Goal: Task Accomplishment & Management: Manage account settings

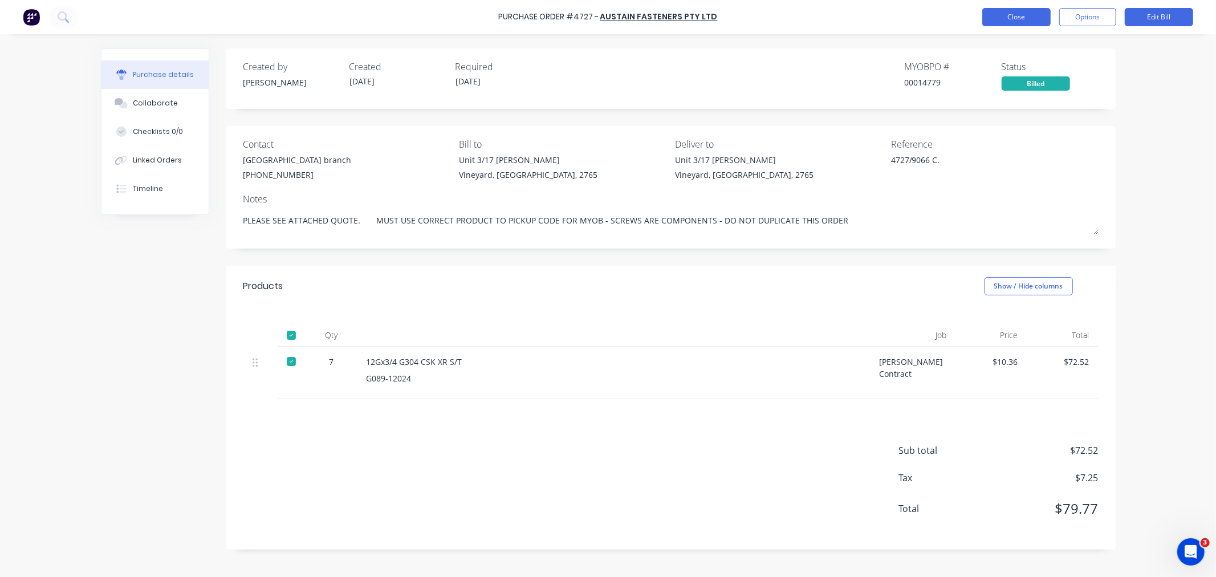
click at [1032, 19] on button "Close" at bounding box center [1016, 17] width 68 height 18
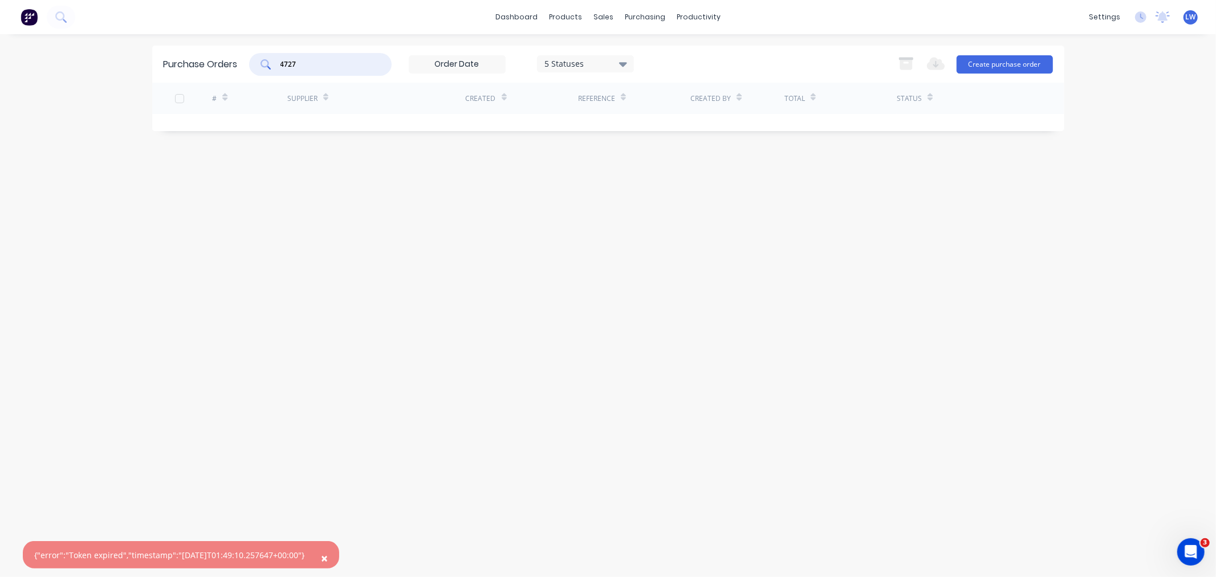
drag, startPoint x: 353, startPoint y: 62, endPoint x: 171, endPoint y: 44, distance: 183.3
click at [170, 47] on div "Purchase Orders 4727 5 Statuses 5 Statuses Export to Excel (XLSX) Create purcha…" at bounding box center [608, 64] width 912 height 37
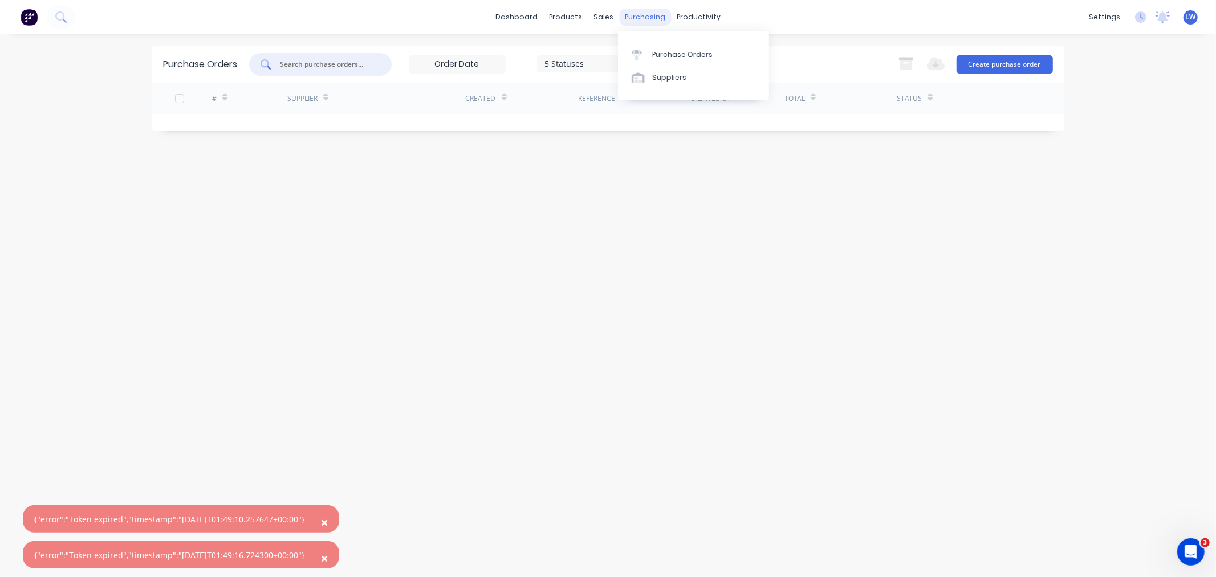
click at [628, 17] on div "purchasing" at bounding box center [645, 17] width 52 height 17
click at [641, 48] on link "Purchase Orders" at bounding box center [693, 54] width 151 height 23
click at [649, 54] on link "Purchase Orders" at bounding box center [693, 54] width 151 height 23
click at [721, 275] on div "Purchase Orders 5 Statuses 5 Statuses Export to Excel (XLSX) Create purchase or…" at bounding box center [608, 306] width 912 height 520
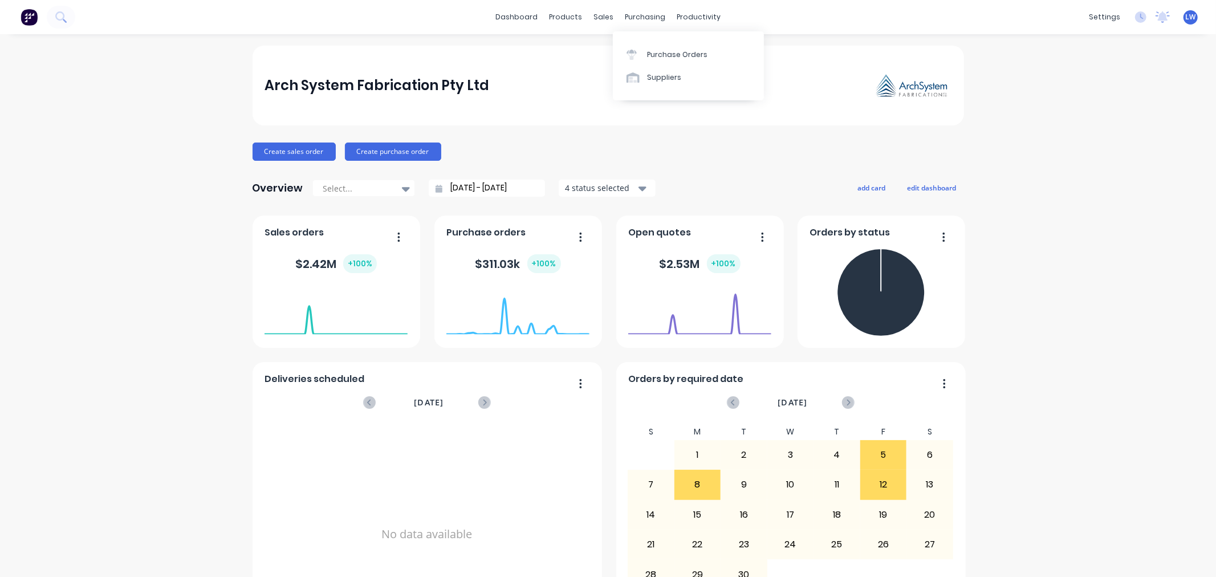
click at [648, 56] on div "Purchase Orders" at bounding box center [677, 55] width 60 height 10
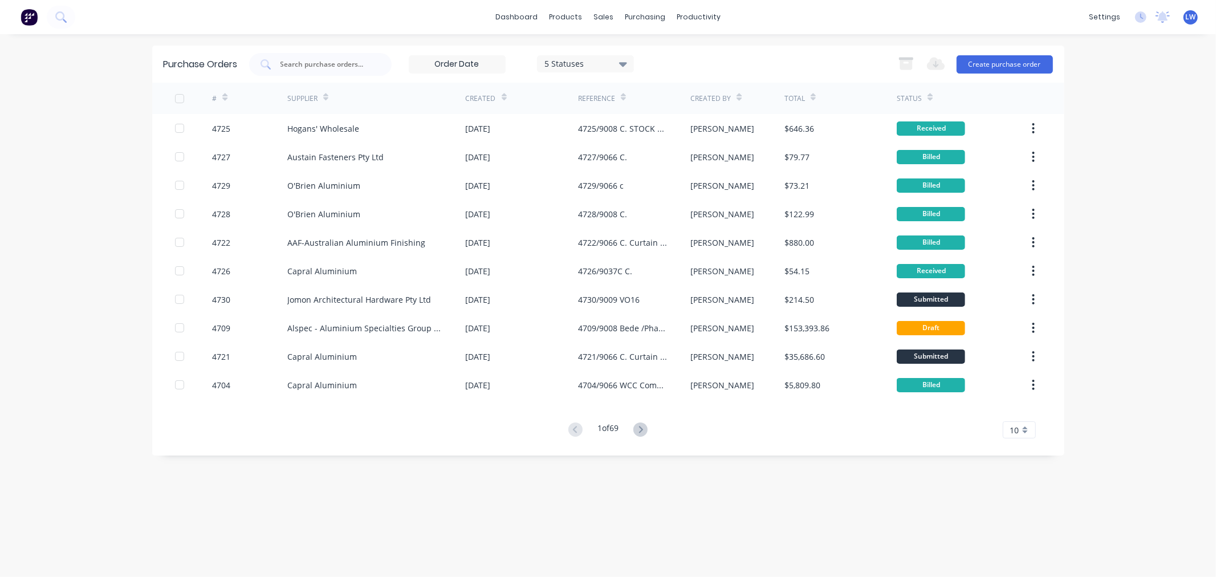
click at [1016, 435] on span "10" at bounding box center [1014, 430] width 9 height 12
click at [1015, 417] on div "35" at bounding box center [1019, 410] width 32 height 20
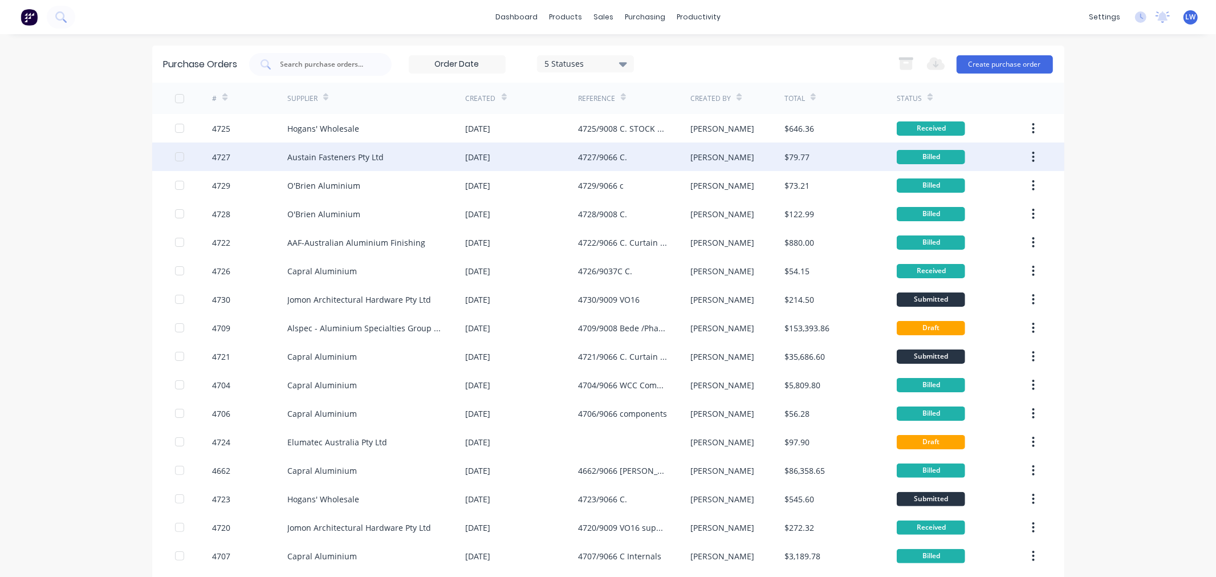
click at [355, 156] on div "Austain Fasteners Pty Ltd" at bounding box center [335, 157] width 96 height 12
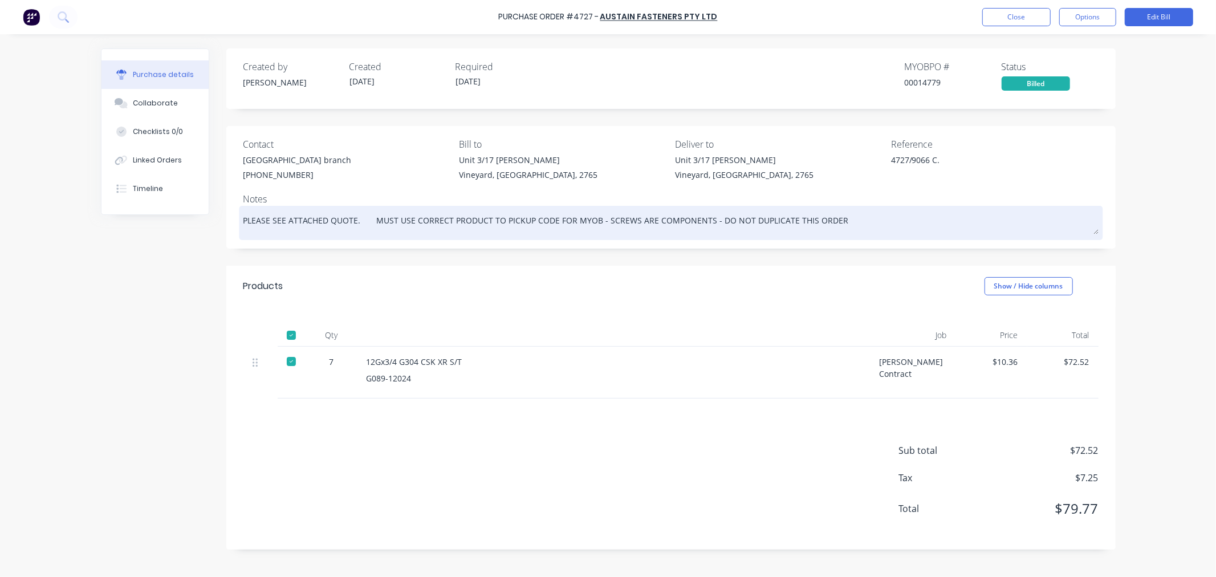
click at [356, 215] on textarea "PLEASE SEE ATTACHED QUOTE. MUST USE CORRECT PRODUCT TO PICKUP CODE FOR MYOB - S…" at bounding box center [670, 222] width 855 height 26
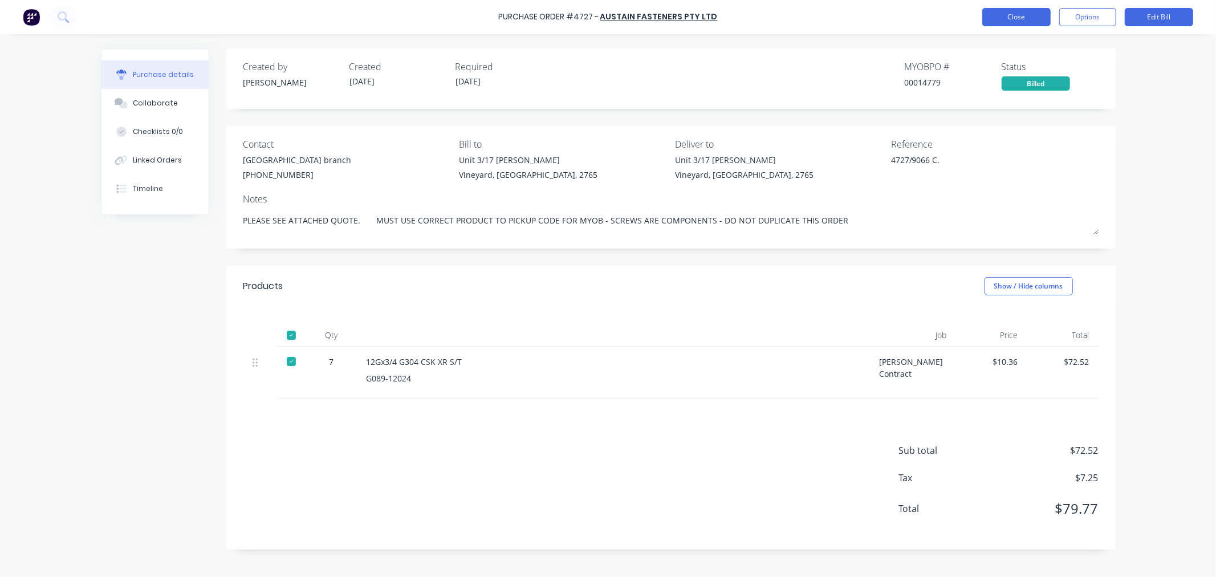
type textarea "x"
click at [1023, 20] on button "Close" at bounding box center [1016, 17] width 68 height 18
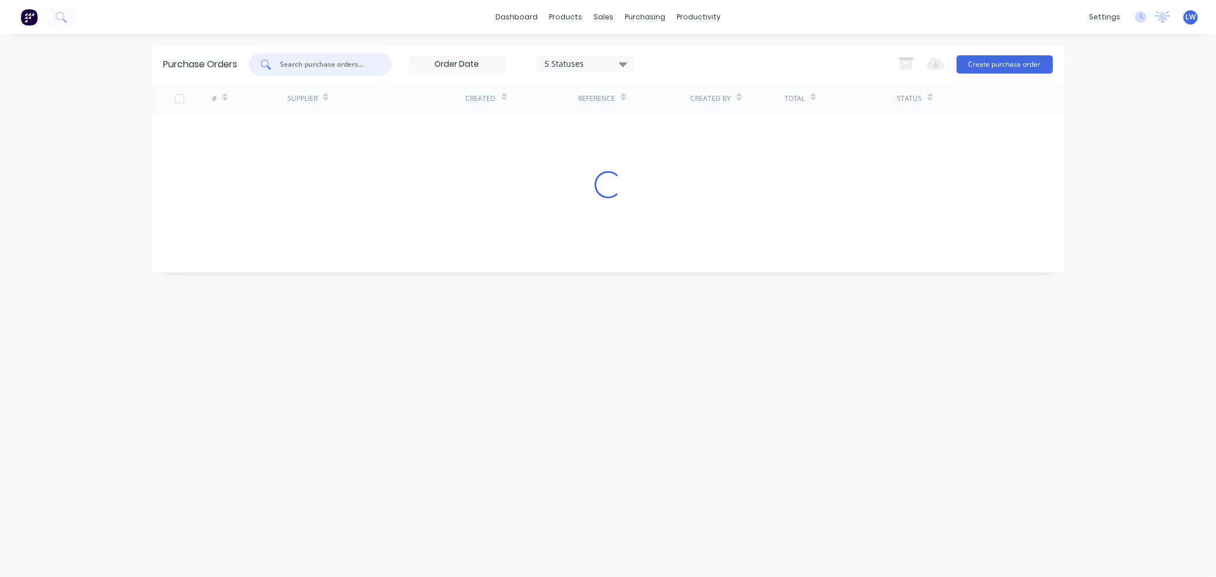
click at [348, 65] on input "text" at bounding box center [326, 64] width 95 height 11
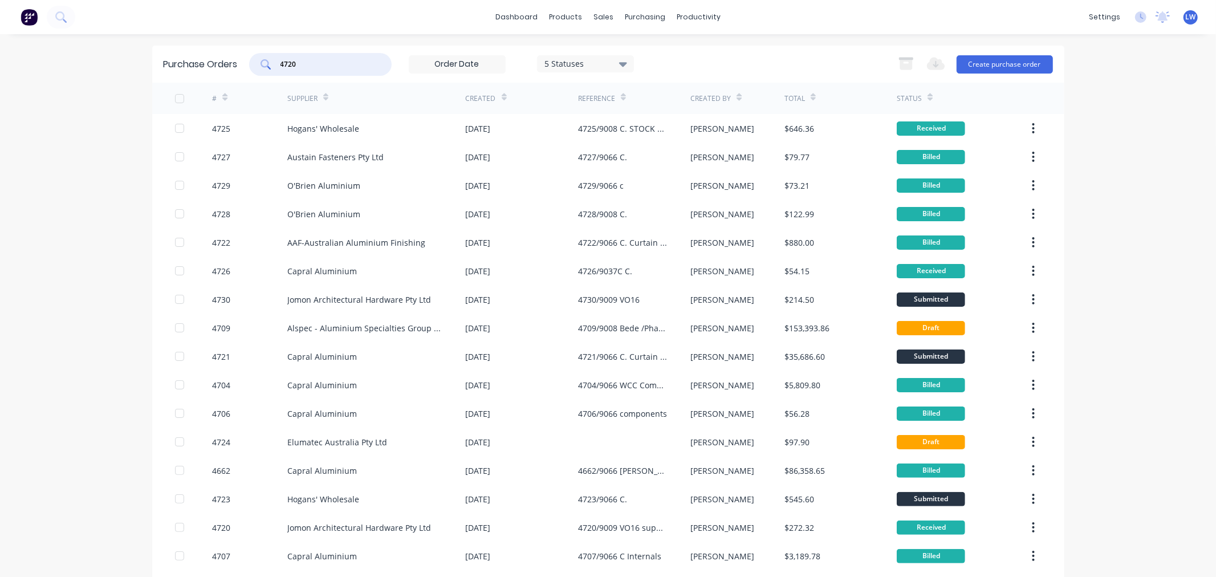
type input "4720"
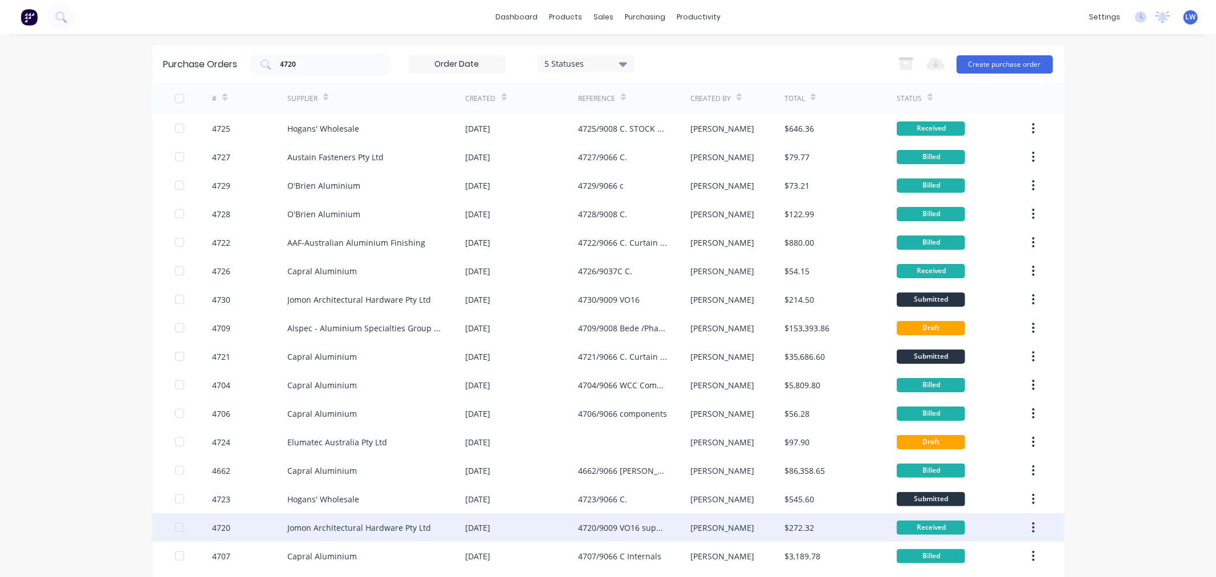
click at [391, 519] on div "Jomon Architectural Hardware Pty Ltd" at bounding box center [376, 527] width 178 height 29
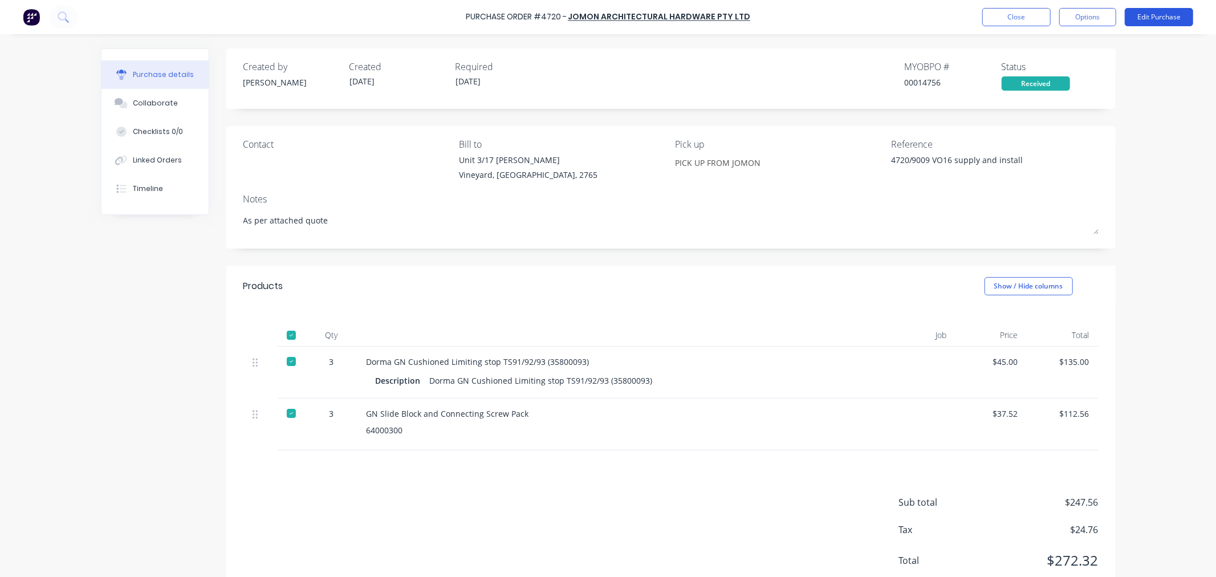
click at [1154, 15] on button "Edit Purchase" at bounding box center [1159, 17] width 68 height 18
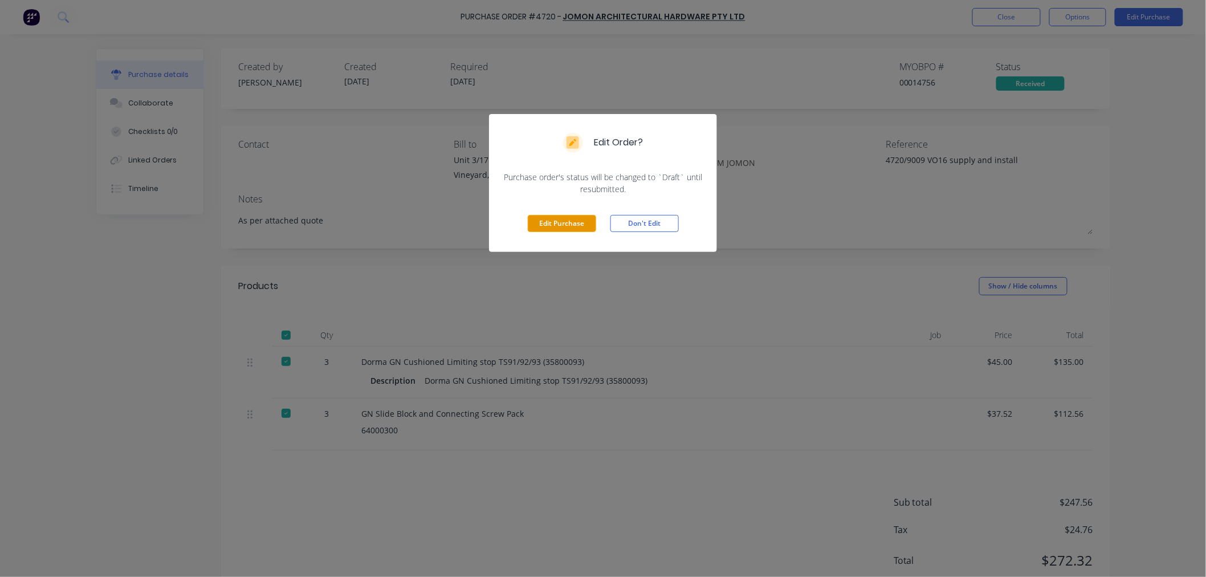
click at [548, 223] on button "Edit Purchase" at bounding box center [562, 223] width 68 height 17
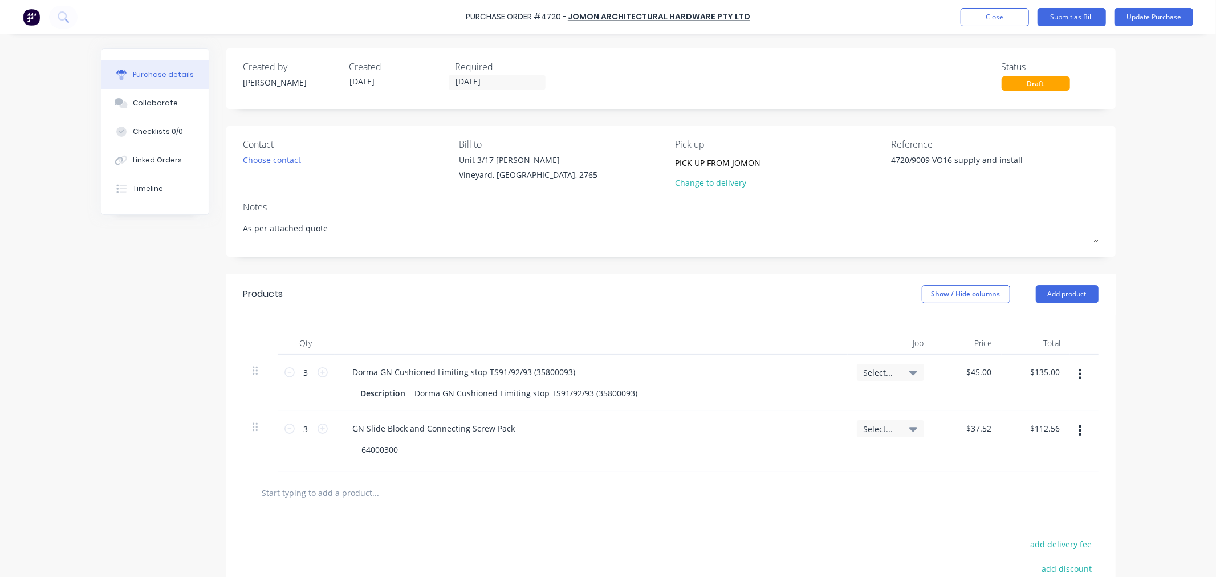
click at [356, 498] on input "text" at bounding box center [376, 492] width 228 height 23
type textarea "x"
type input "h"
type textarea "x"
type input "ha"
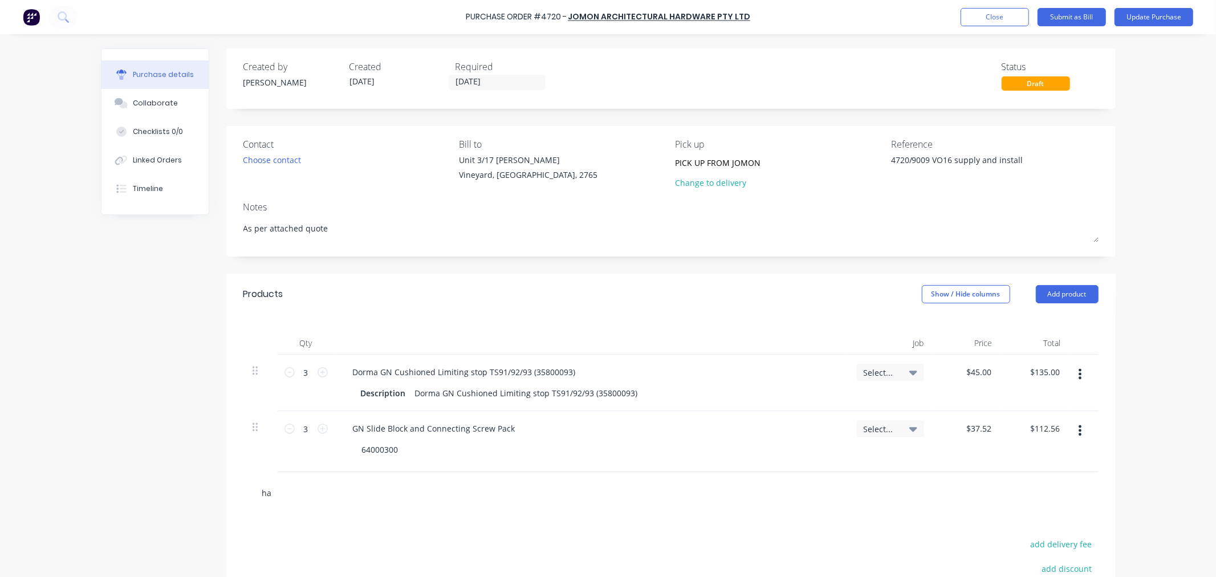
type textarea "x"
type input "har"
type textarea "x"
type input "hard"
type textarea "x"
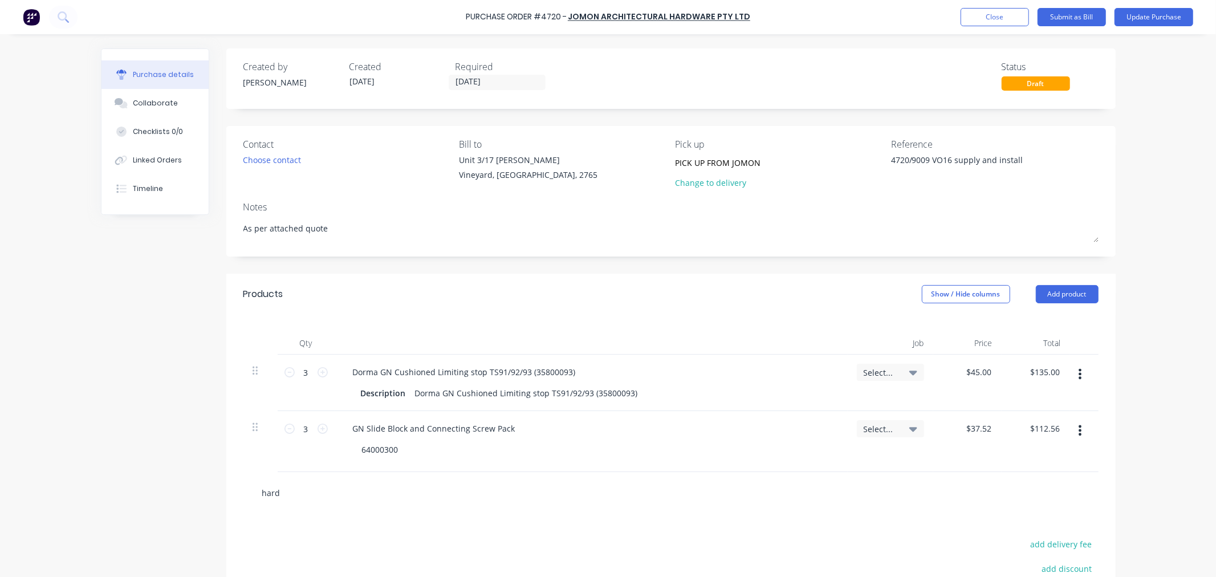
type input "hardw"
type textarea "x"
type input "hardwa"
type textarea "x"
type input "hardwar"
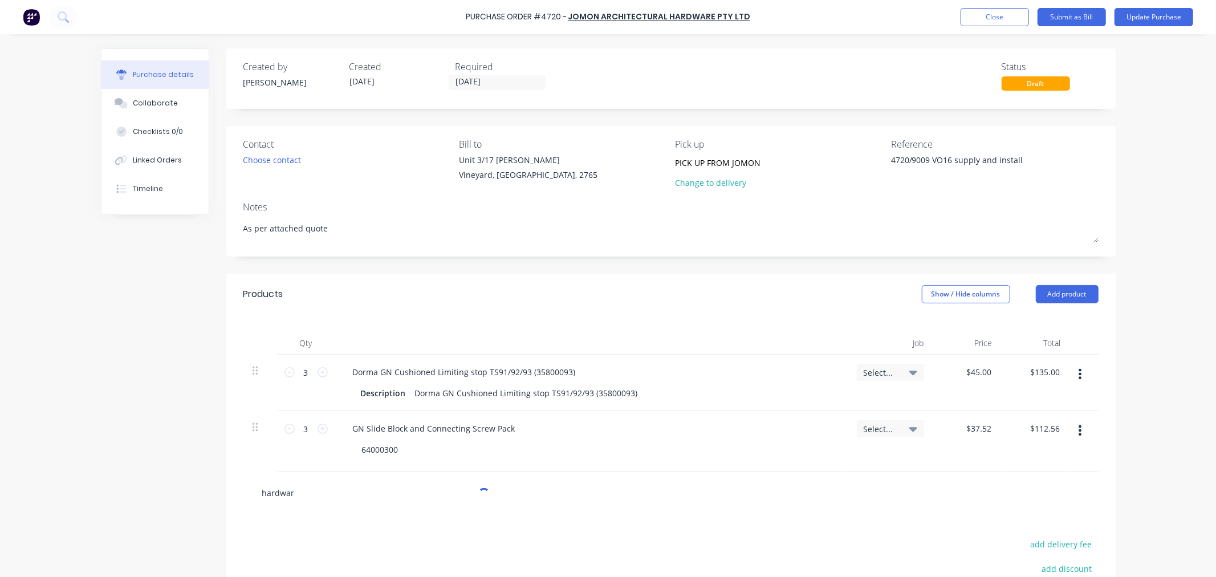
type textarea "x"
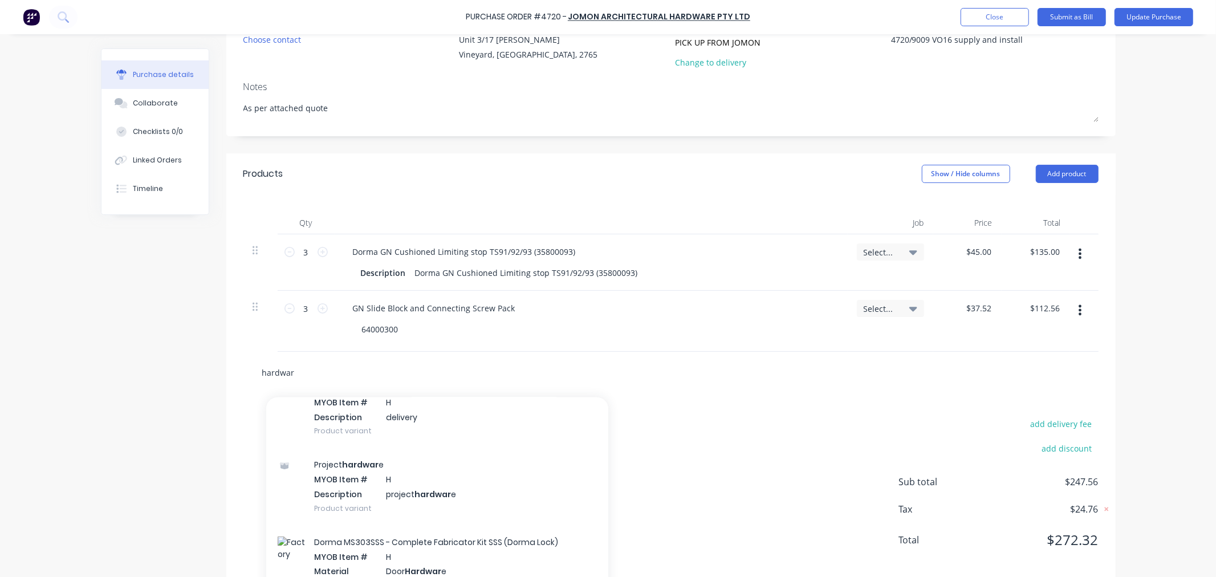
scroll to position [127, 0]
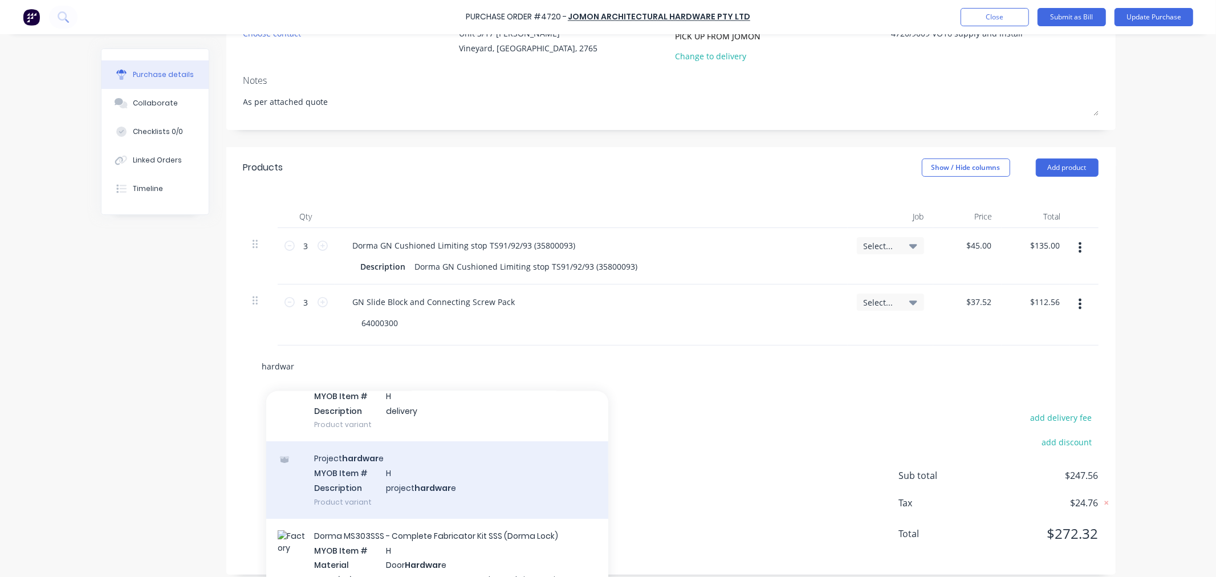
type input "hardwar"
click at [345, 481] on div "Project hardwar e MYOB Item # H Description project hardwar e Product variant" at bounding box center [437, 479] width 342 height 77
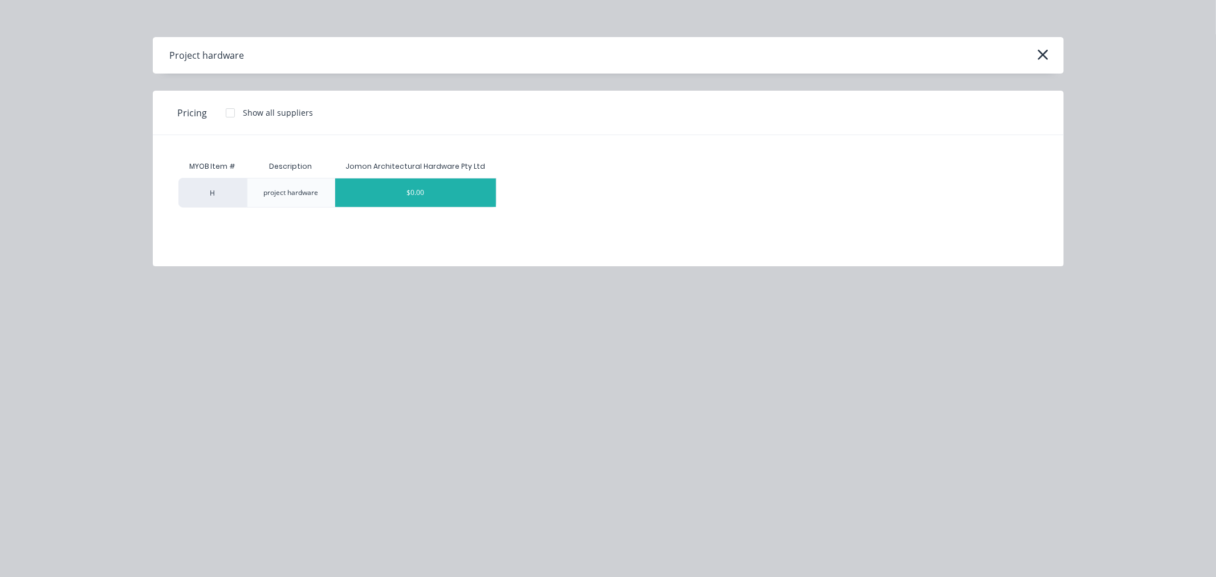
click at [434, 189] on div "$0.00" at bounding box center [415, 192] width 161 height 29
type textarea "x"
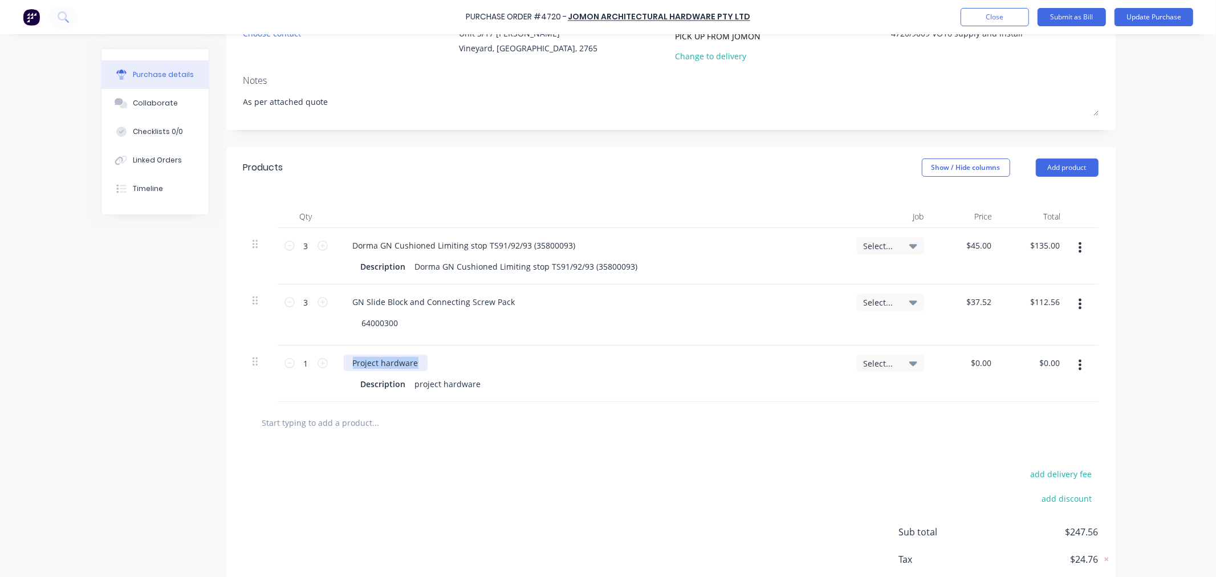
drag, startPoint x: 418, startPoint y: 365, endPoint x: 327, endPoint y: 363, distance: 91.8
click at [327, 363] on div "1 1 Project hardware Description project hardware Select... $0.00 $0.00 $0.00 $…" at bounding box center [670, 373] width 855 height 56
drag, startPoint x: 514, startPoint y: 305, endPoint x: 290, endPoint y: 300, distance: 224.6
click at [300, 305] on div "3 3 GN Slide Block and Connecting Screw Pack 64000300 Select... $37.52 $37.52 $…" at bounding box center [670, 314] width 855 height 61
copy div "GN Slide Block and Connecting Screw Pack"
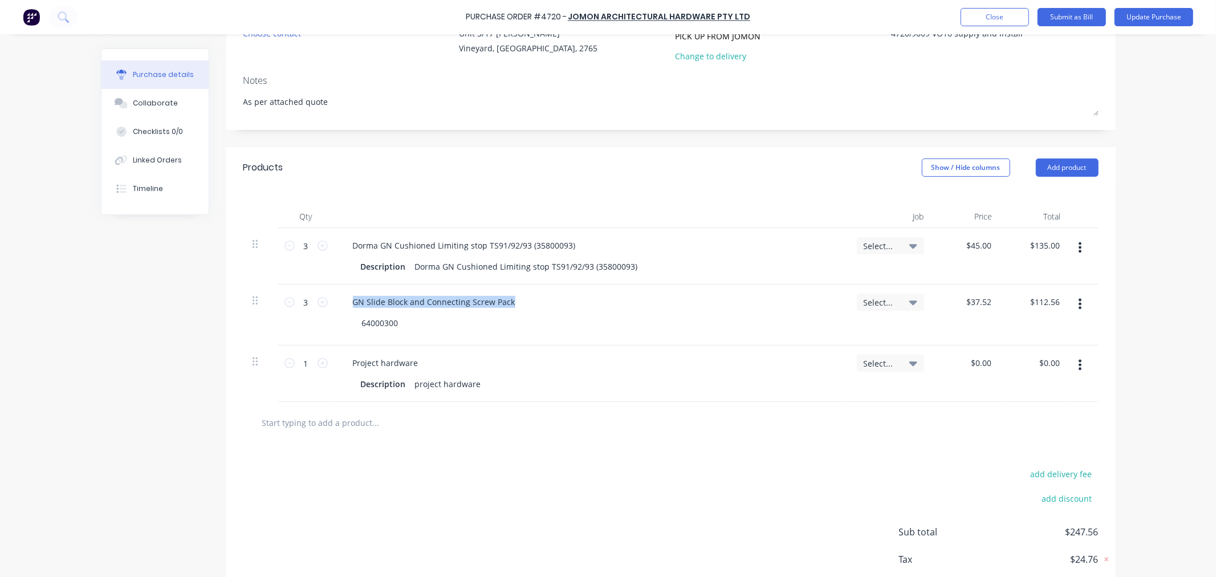
type textarea "x"
drag, startPoint x: 435, startPoint y: 369, endPoint x: 332, endPoint y: 369, distance: 103.2
click at [335, 369] on div "Project hardware Description project hardware" at bounding box center [591, 373] width 513 height 56
paste div
drag, startPoint x: 414, startPoint y: 326, endPoint x: 317, endPoint y: 327, distance: 96.9
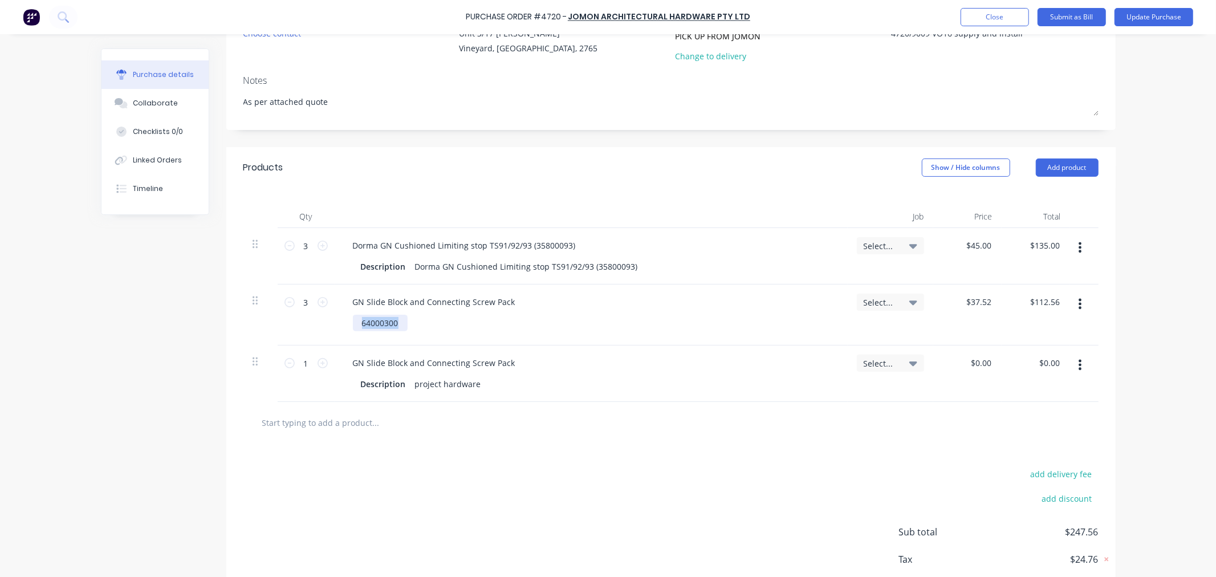
click at [317, 327] on div "3 3 GN Slide Block and Connecting Screw Pack 64000300 Select... $37.52 $37.52 $…" at bounding box center [670, 314] width 855 height 61
drag, startPoint x: 357, startPoint y: 321, endPoint x: 401, endPoint y: 326, distance: 44.8
click at [401, 326] on div "64000300" at bounding box center [380, 323] width 55 height 17
copy div "64000300"
type textarea "x"
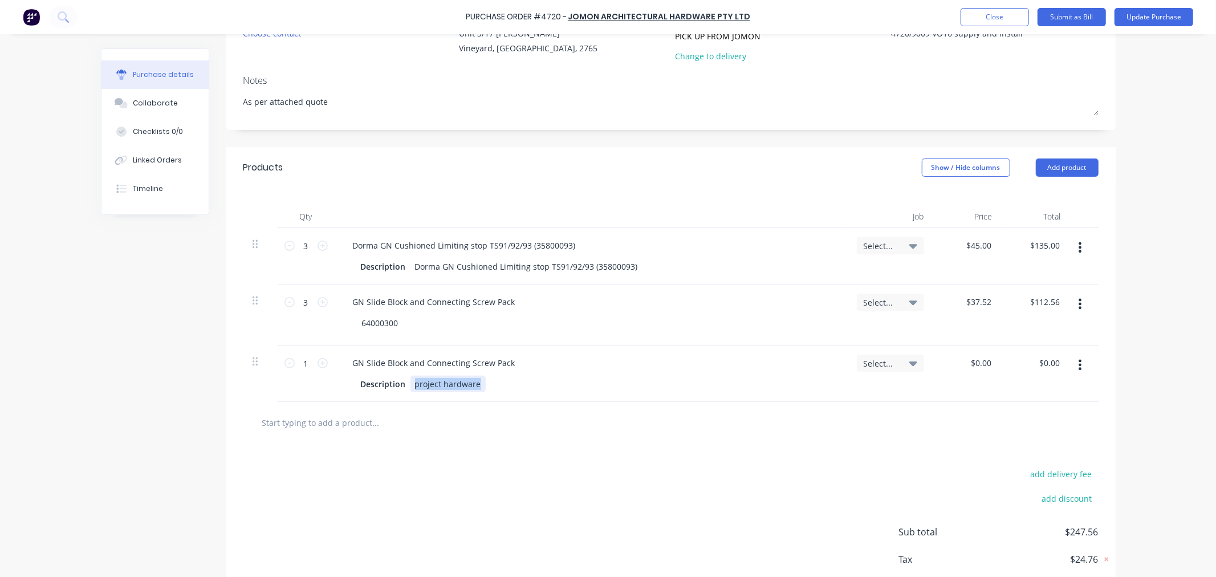
drag, startPoint x: 408, startPoint y: 382, endPoint x: 479, endPoint y: 385, distance: 71.9
click at [479, 385] on div "Description project hardware" at bounding box center [588, 384] width 465 height 17
paste div
type textarea "x"
click at [975, 365] on input "0.00" at bounding box center [983, 363] width 22 height 17
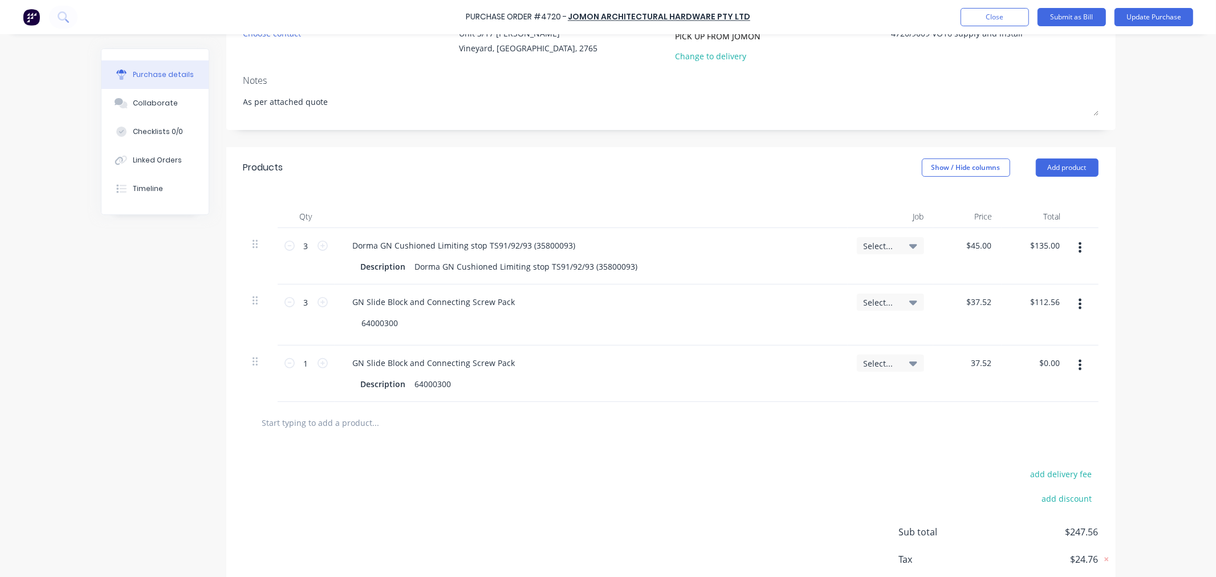
type input "37.52"
type textarea "x"
type input "$37.52"
type input "37.52"
type textarea "x"
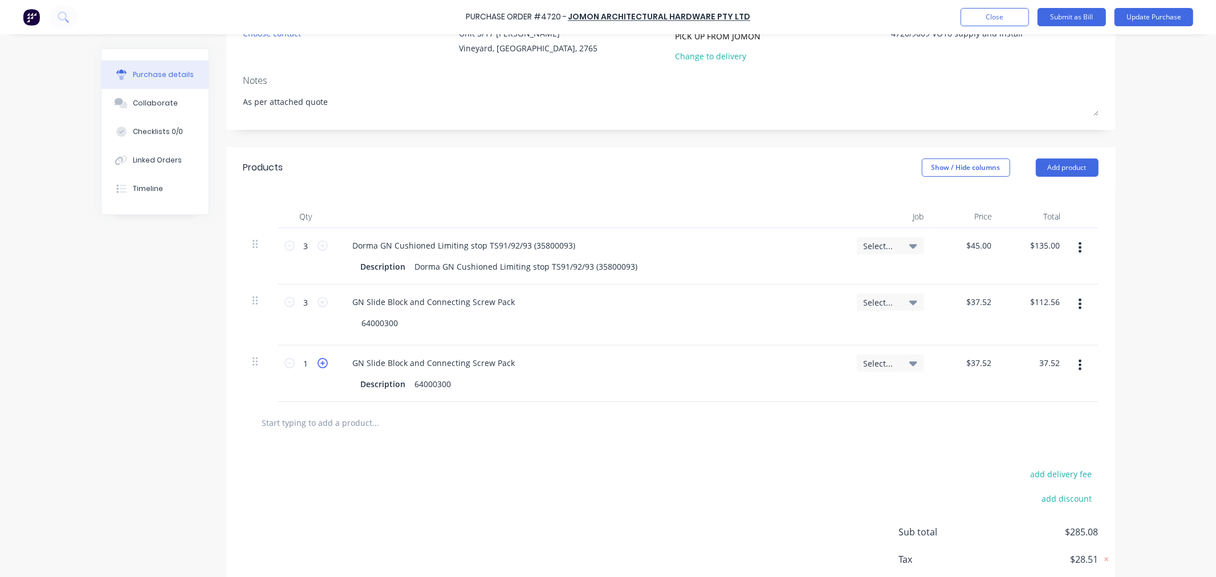
type input "$37.52"
click at [317, 362] on icon at bounding box center [322, 363] width 10 height 10
type textarea "x"
type input "2"
type input "$75.04"
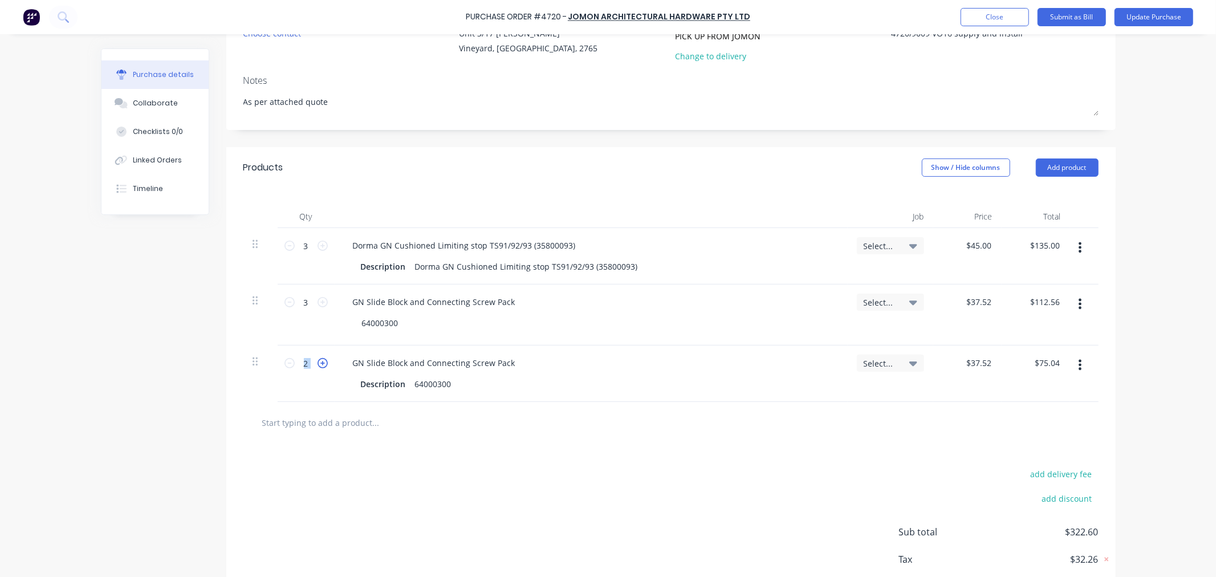
click at [317, 362] on icon at bounding box center [322, 363] width 10 height 10
type textarea "x"
type input "3"
type input "$112.56"
type textarea "x"
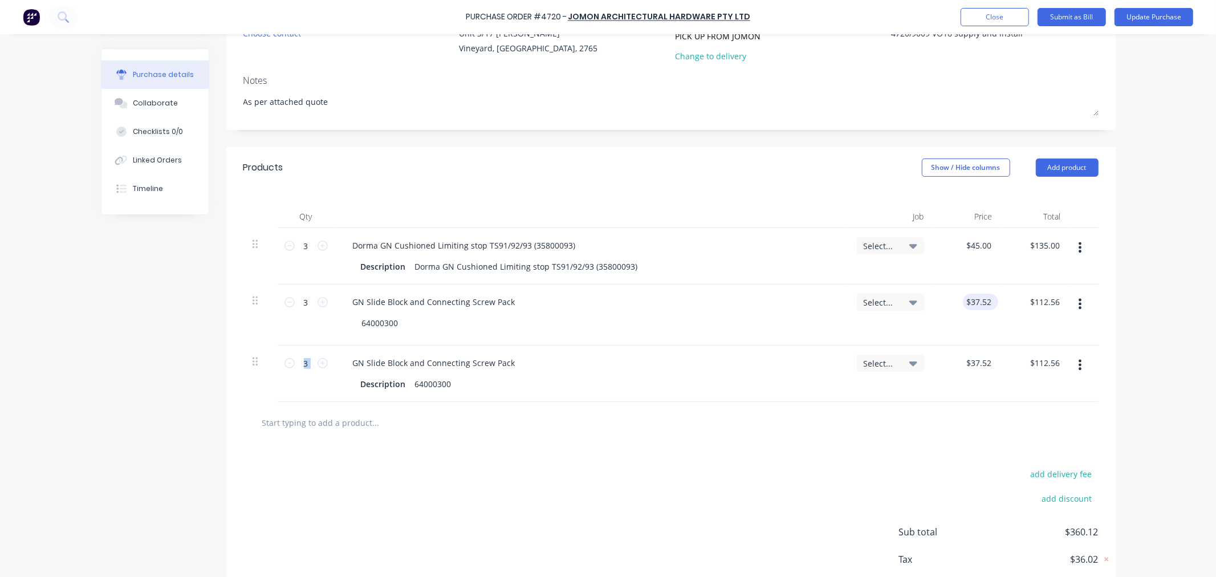
type input "37.52"
drag, startPoint x: 986, startPoint y: 300, endPoint x: 899, endPoint y: 297, distance: 87.3
click at [899, 297] on div "3 3 GN Slide Block and Connecting Screw Pack 64000300 Select... 37.52 37.52 $11…" at bounding box center [670, 314] width 855 height 61
type textarea "x"
type input "$37.52"
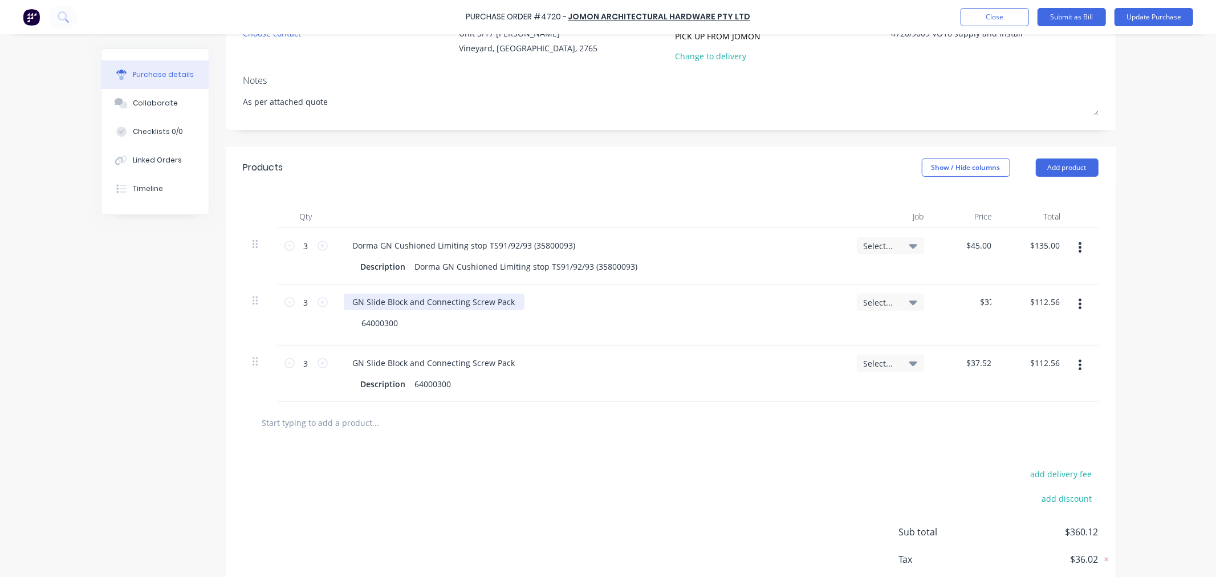
click at [446, 300] on div "GN Slide Block and Connecting Screw Pack" at bounding box center [434, 302] width 181 height 17
click at [446, 302] on div "GN Slide Block and Connecting Screw Pack" at bounding box center [434, 302] width 181 height 17
type textarea "x"
type input "3"
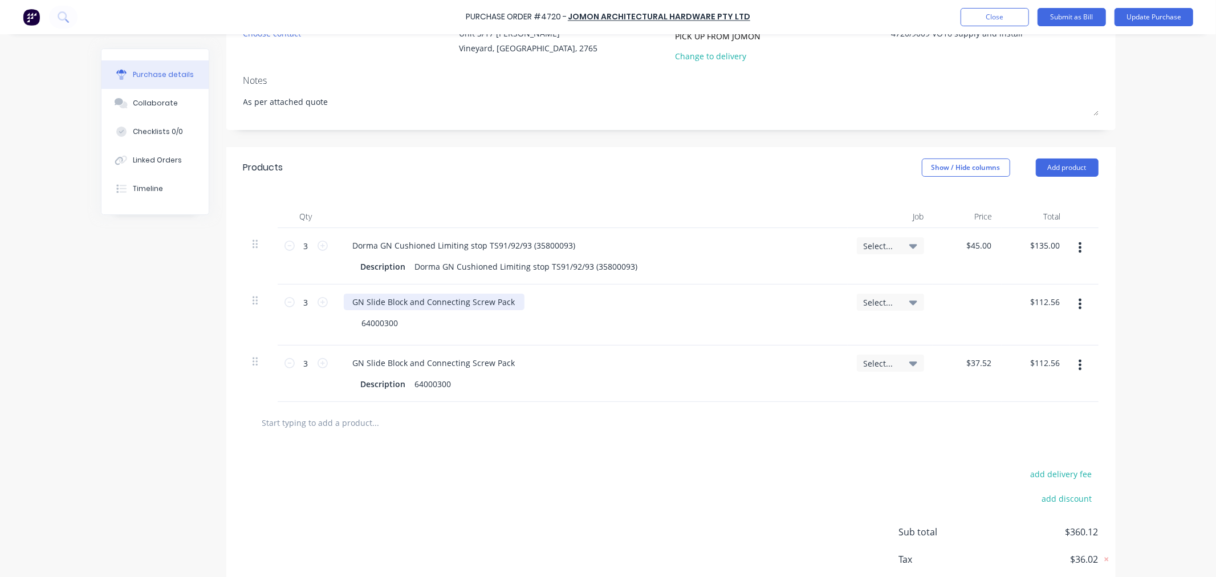
type input "$37.52"
type input "1"
type input "$112.56"
type textarea "x"
type input "37.52"
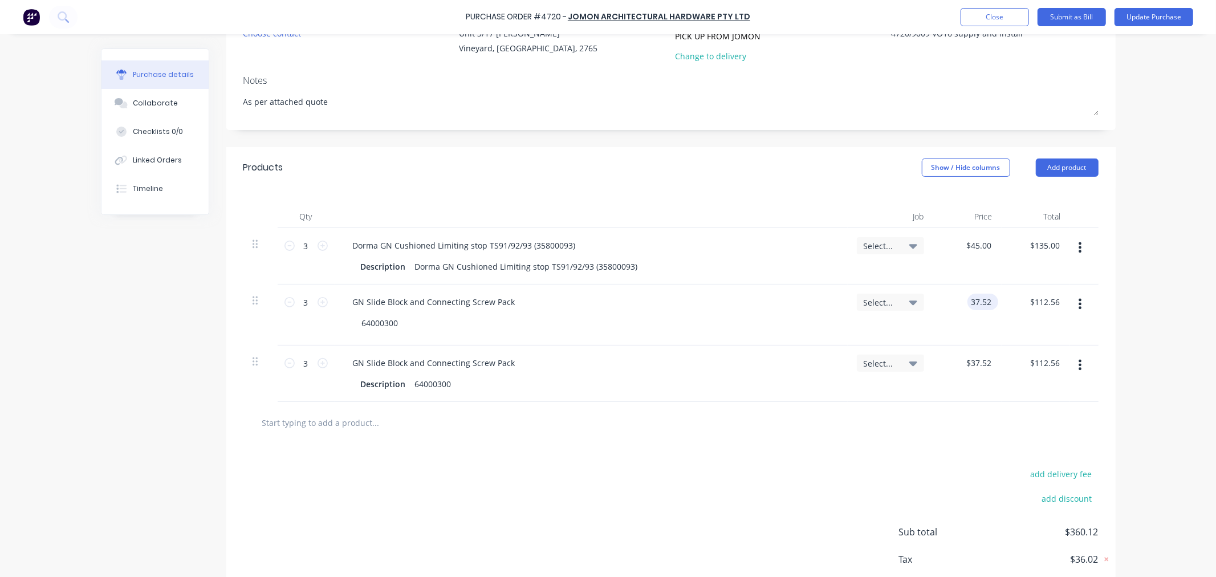
click at [979, 300] on input "37.52" at bounding box center [980, 302] width 26 height 17
type textarea "x"
drag, startPoint x: 984, startPoint y: 300, endPoint x: 916, endPoint y: 299, distance: 67.8
click at [916, 299] on div "3 3 GN Slide Block and Connecting Screw Pack 64000300 Select... 37.52 37.52 $11…" at bounding box center [670, 314] width 855 height 61
type input "2"
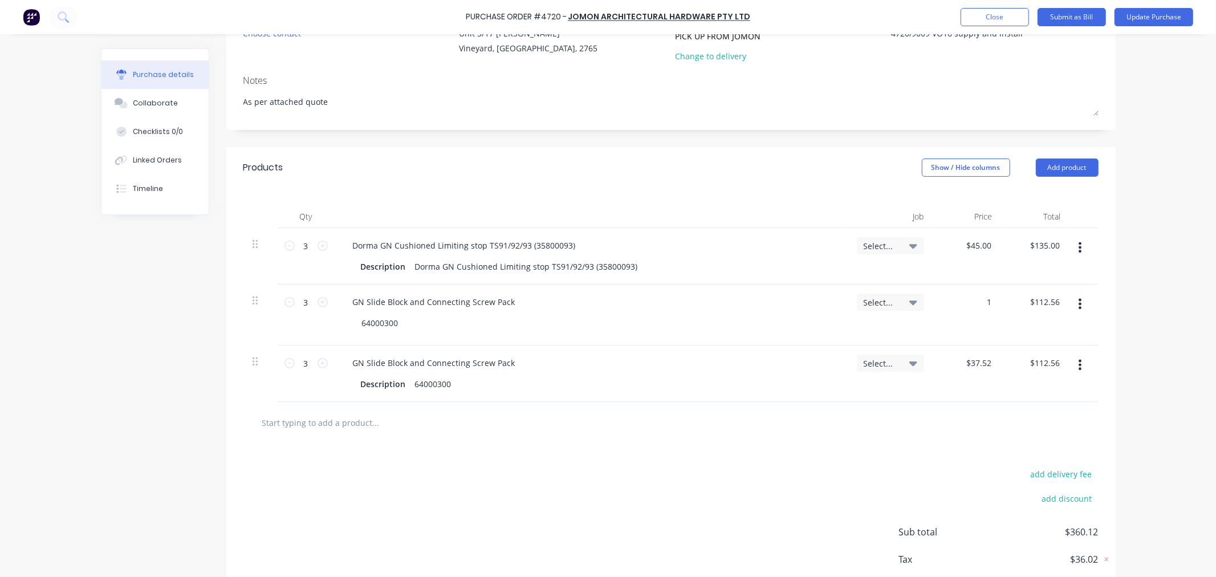
type input "1"
type textarea "x"
type input "$1.00"
type input "3.00"
type textarea "x"
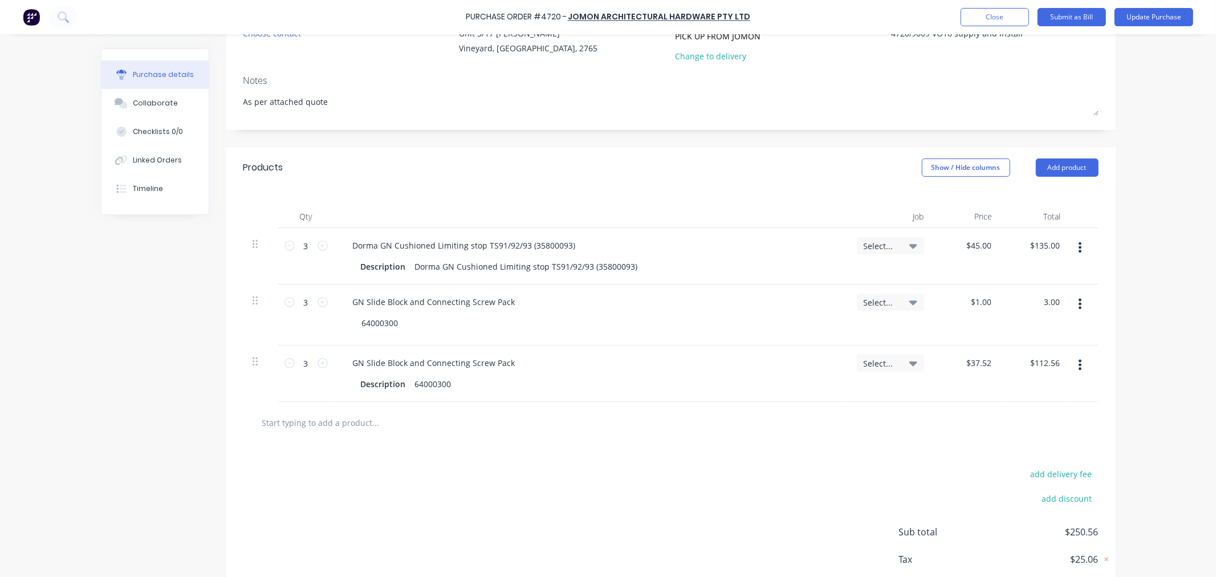
type input "$3.00"
click at [1078, 305] on icon "button" at bounding box center [1079, 304] width 3 height 10
click at [1023, 407] on button "Delete" at bounding box center [1045, 402] width 97 height 23
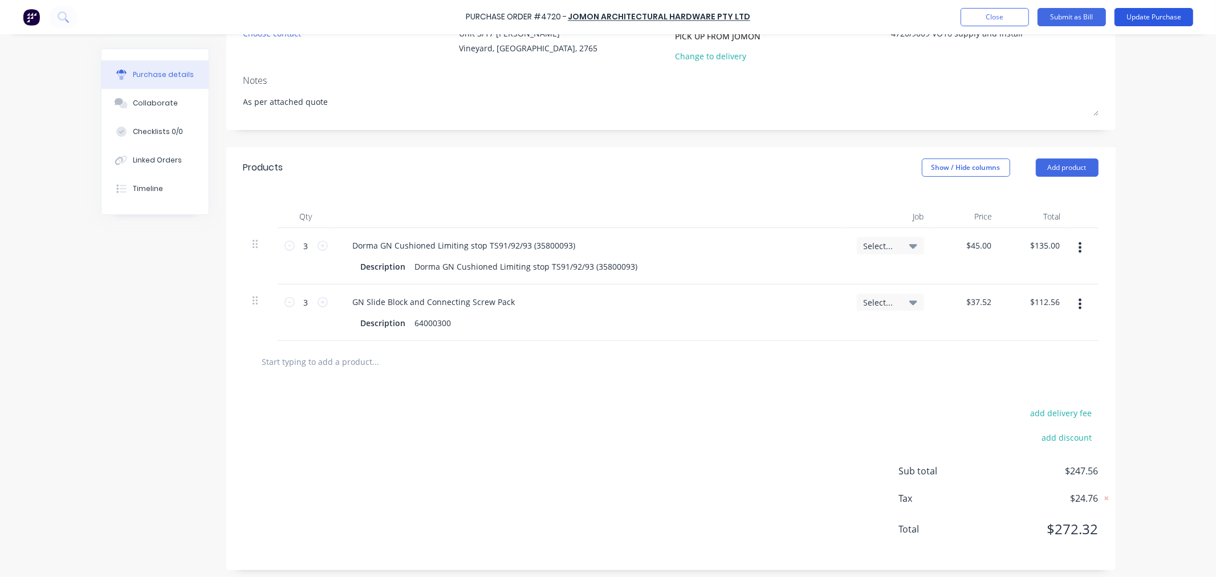
click at [1179, 12] on button "Update Purchase" at bounding box center [1153, 17] width 79 height 18
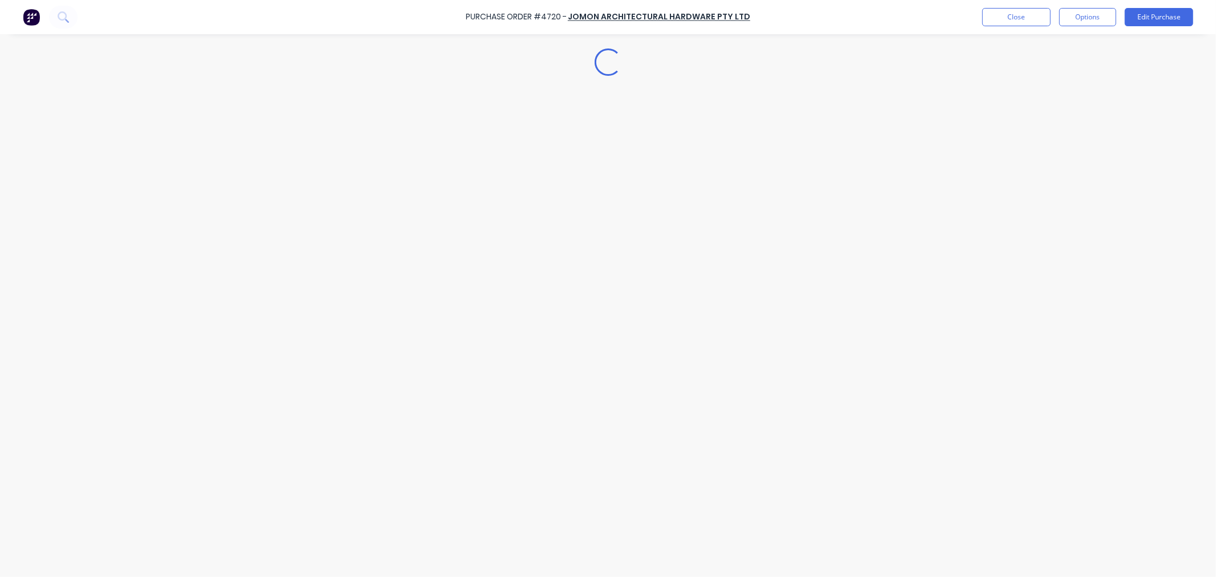
scroll to position [0, 0]
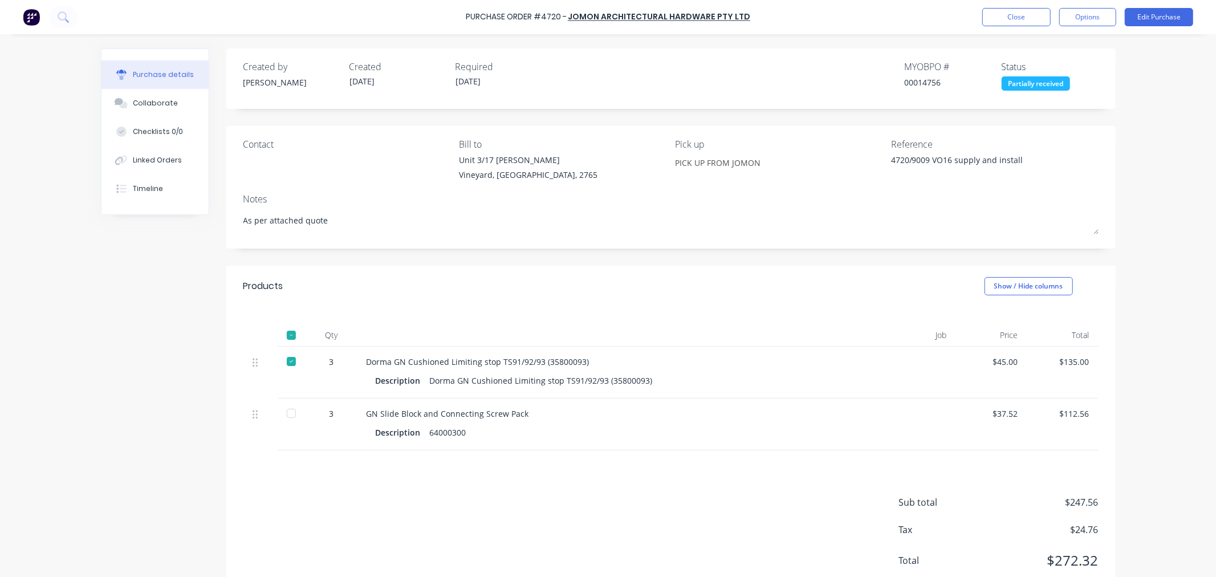
click at [924, 369] on div at bounding box center [913, 373] width 86 height 52
click at [287, 413] on div at bounding box center [291, 413] width 23 height 23
type textarea "x"
click at [1026, 17] on button "Close" at bounding box center [1016, 17] width 68 height 18
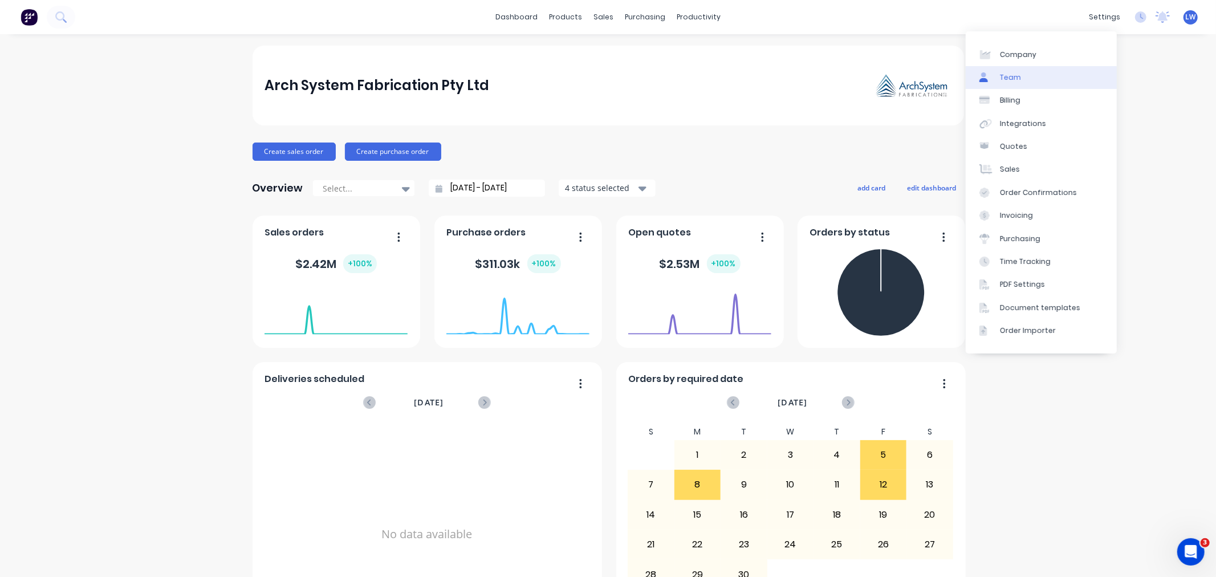
click at [999, 75] on link "Team" at bounding box center [1041, 77] width 151 height 23
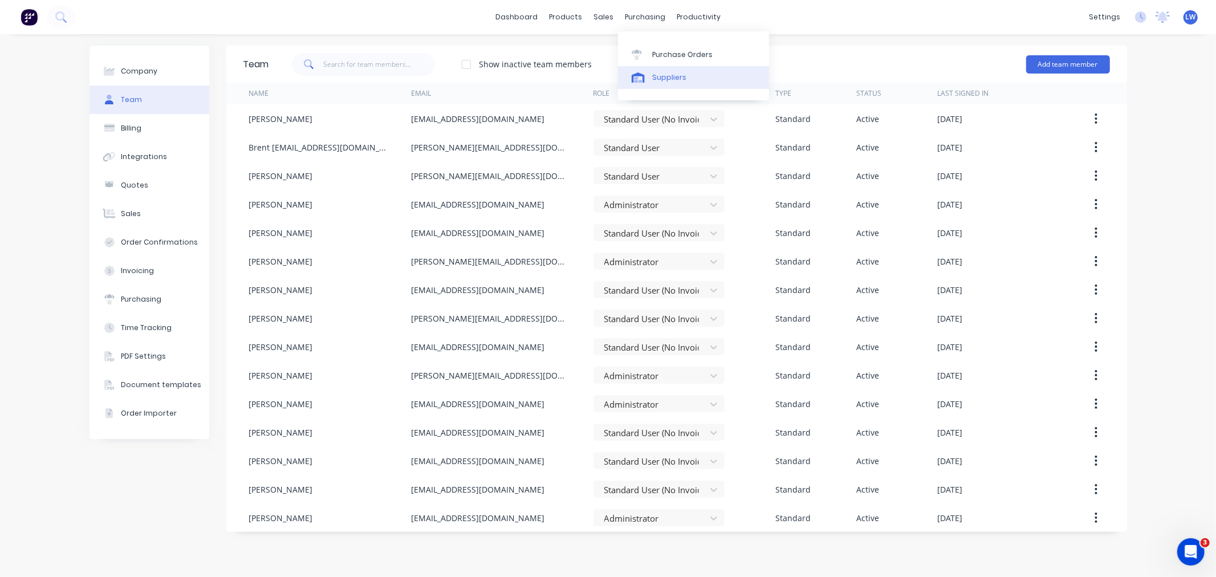
click at [667, 75] on div "Suppliers" at bounding box center [669, 77] width 34 height 10
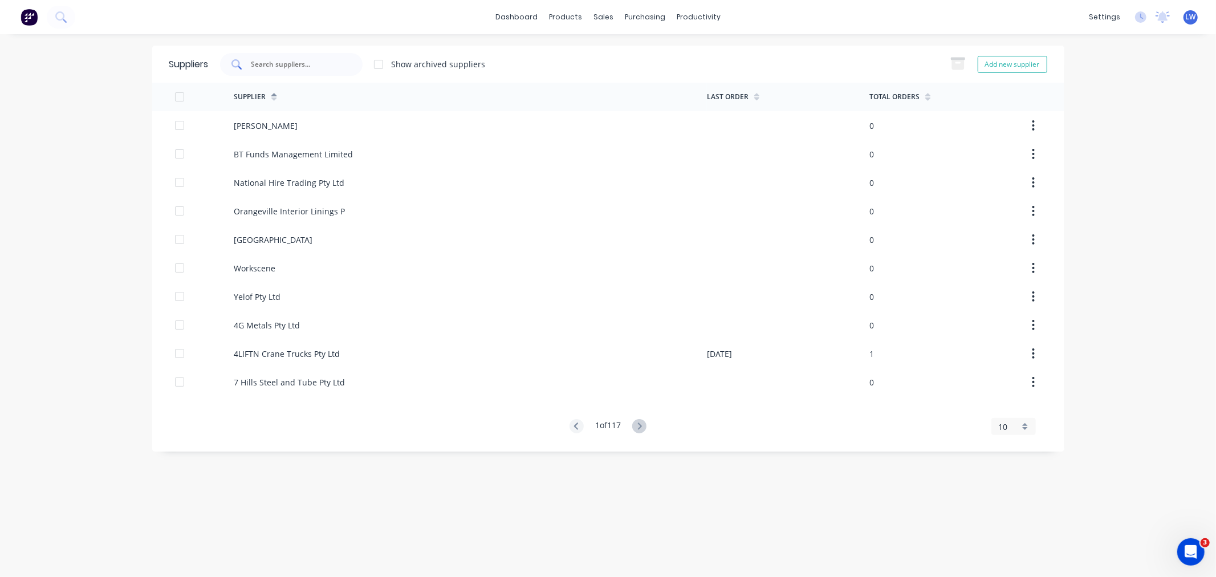
click at [295, 64] on input "text" at bounding box center [297, 64] width 95 height 11
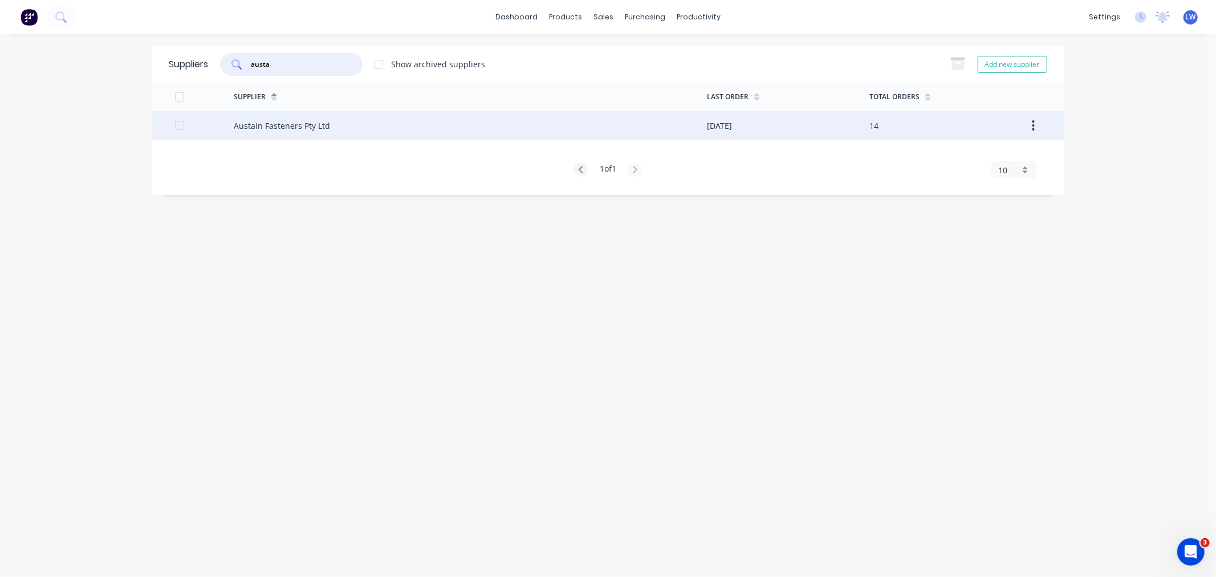
type input "austa"
click at [283, 126] on div "Austain Fasteners Pty Ltd" at bounding box center [282, 126] width 96 height 12
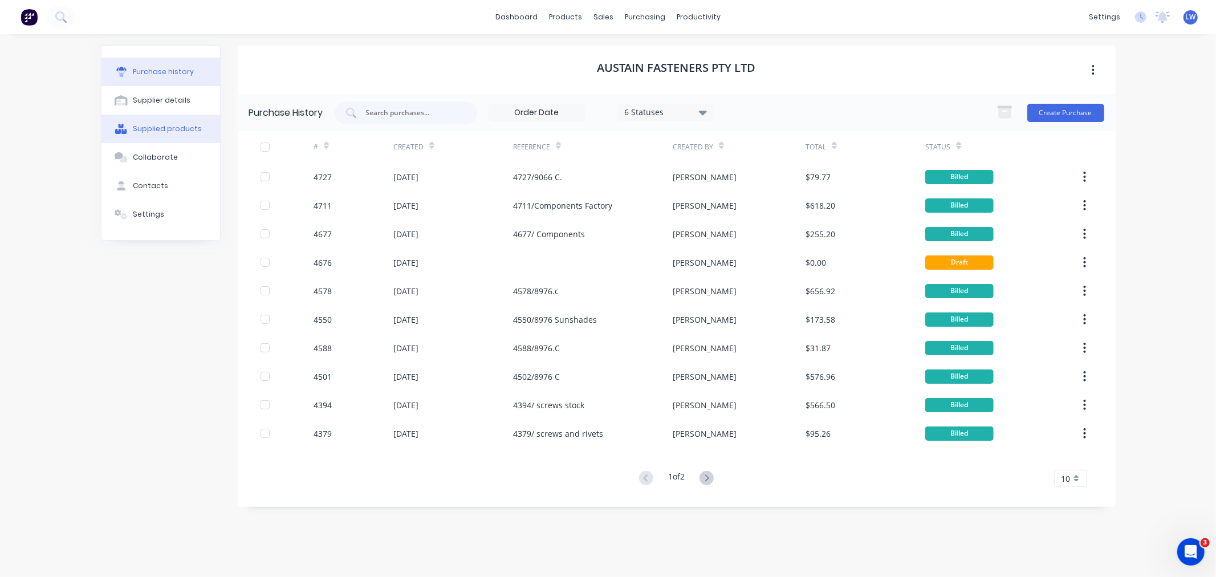
click at [145, 133] on div "Supplied products" at bounding box center [167, 129] width 69 height 10
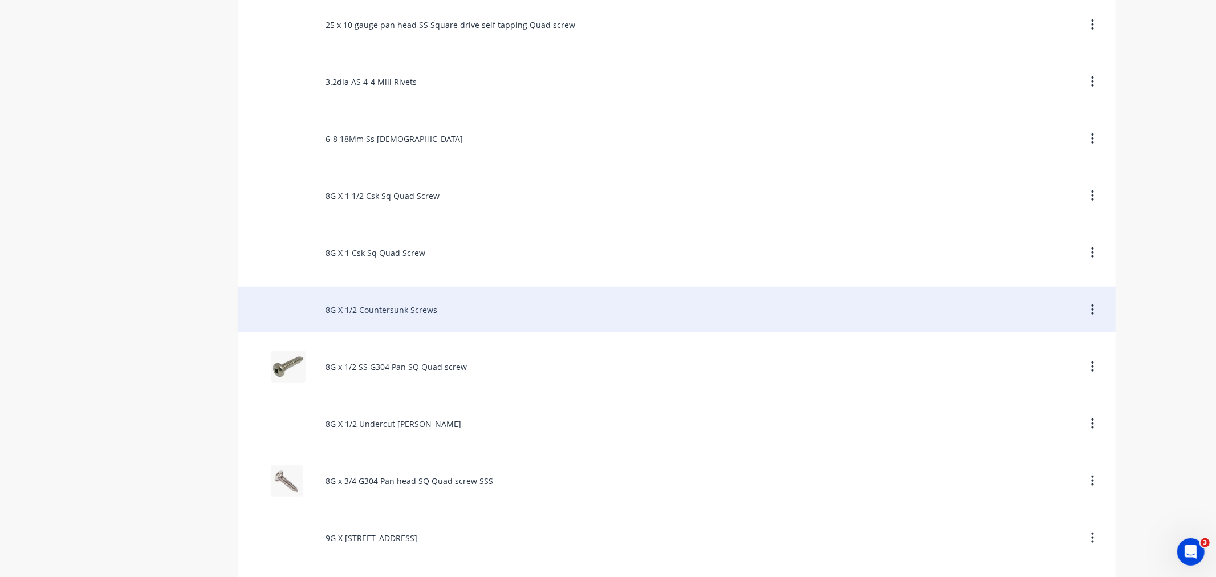
scroll to position [717, 0]
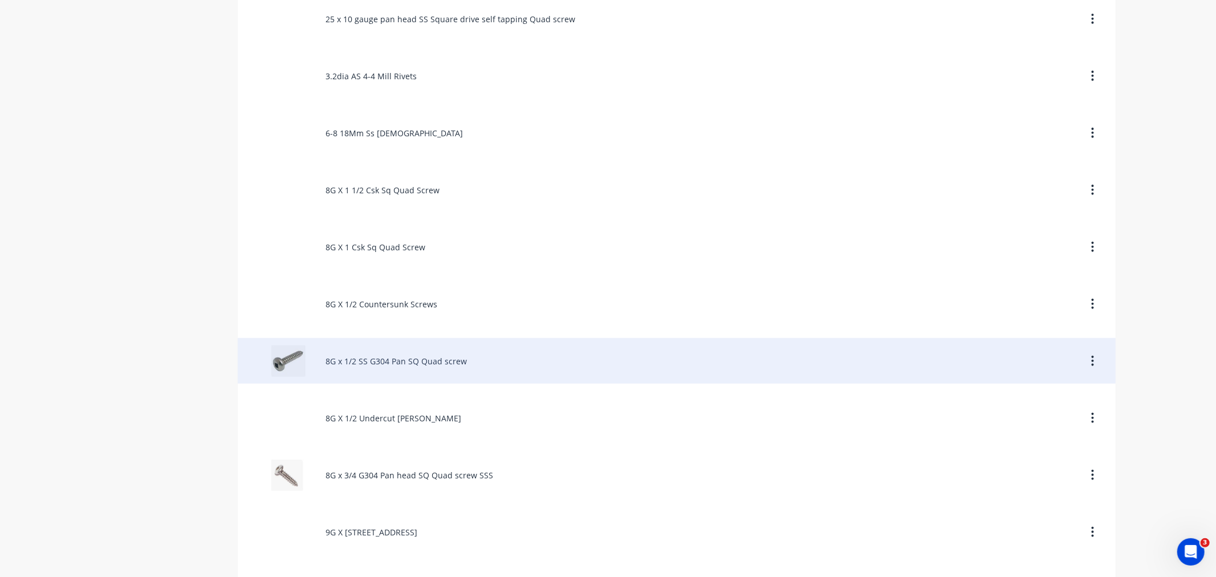
click at [374, 358] on div "8G x 1/2 SS G304 Pan SQ Quad screw" at bounding box center [677, 361] width 878 height 46
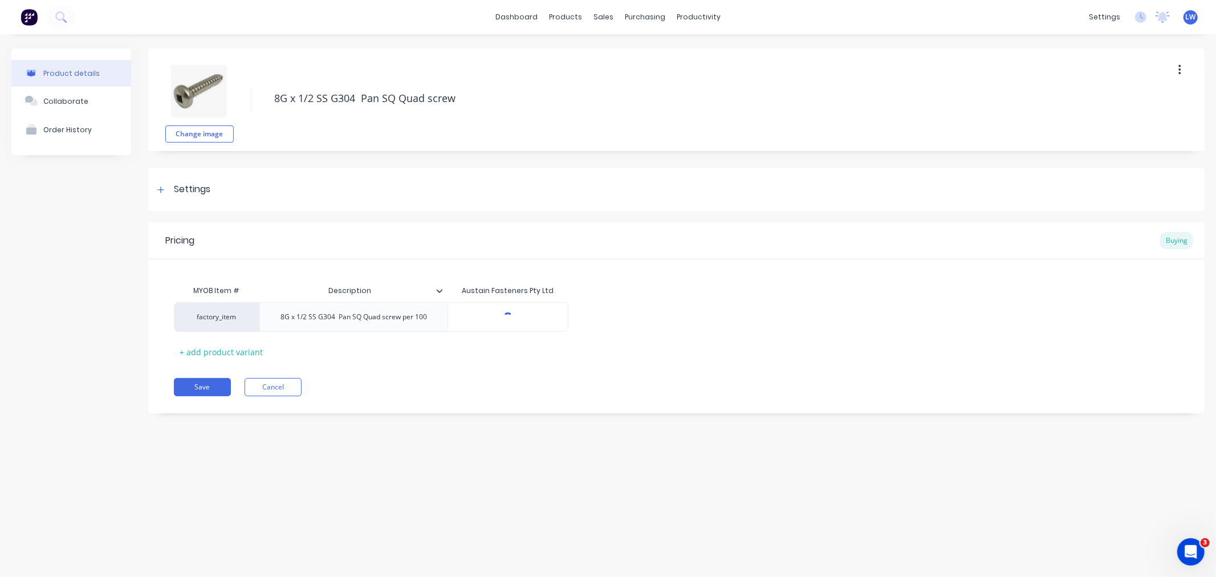
type textarea "x"
click at [221, 316] on div "factory_item" at bounding box center [216, 317] width 63 height 10
type input "c"
click at [221, 290] on button "C" at bounding box center [222, 291] width 72 height 17
click at [203, 382] on button "Save" at bounding box center [202, 387] width 57 height 18
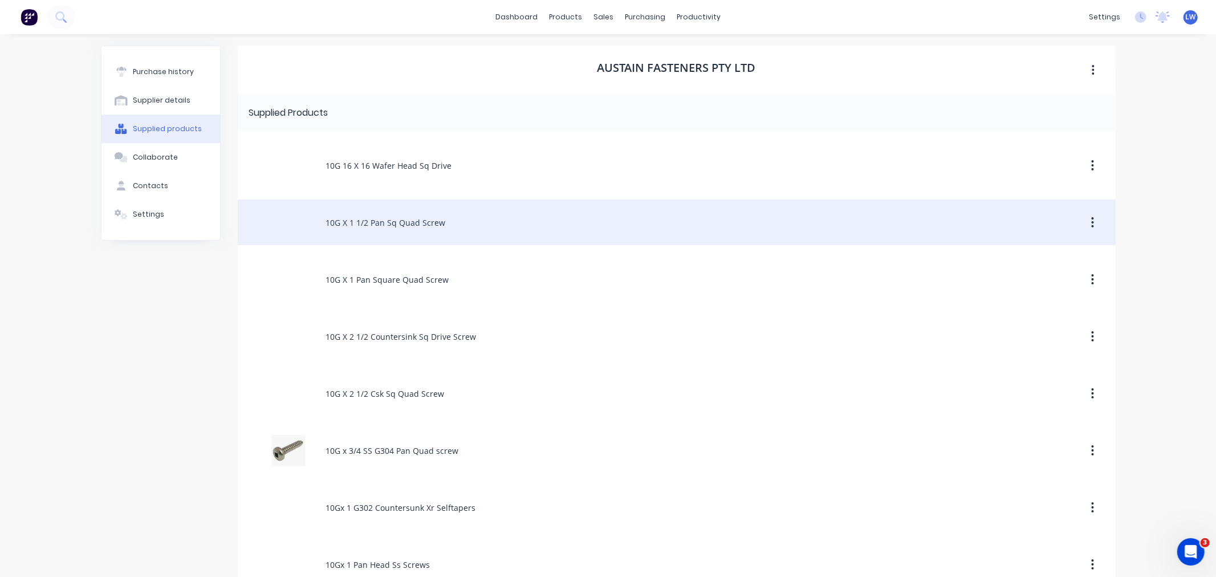
click at [402, 219] on div "10G X 1 1/2 Pan Sq Quad Screw" at bounding box center [677, 223] width 878 height 46
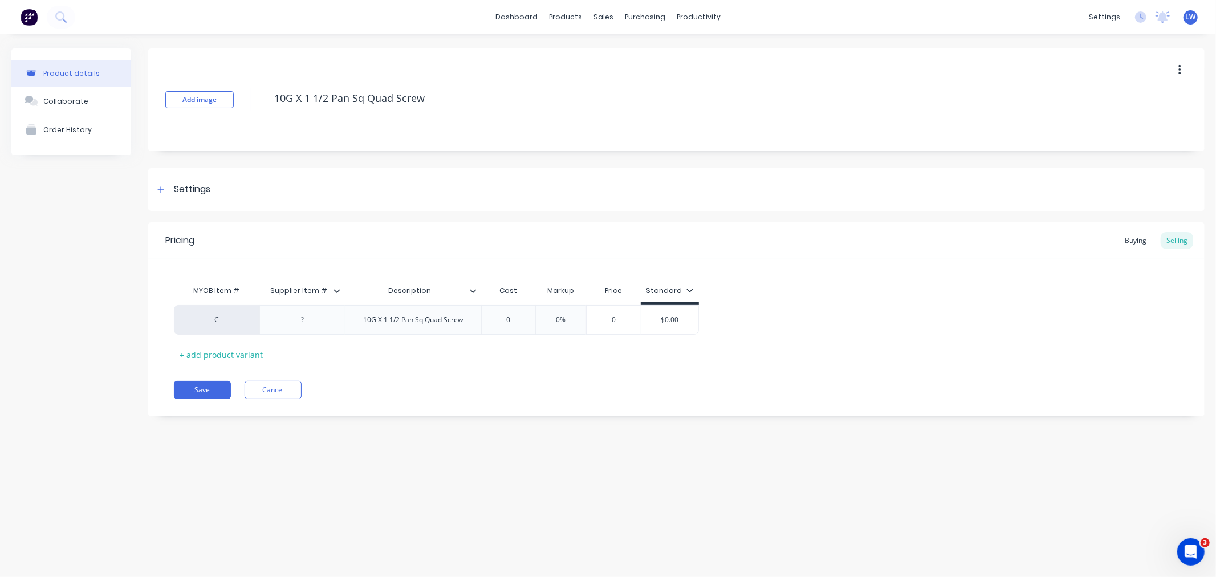
type textarea "x"
click at [209, 386] on button "Save" at bounding box center [202, 390] width 57 height 18
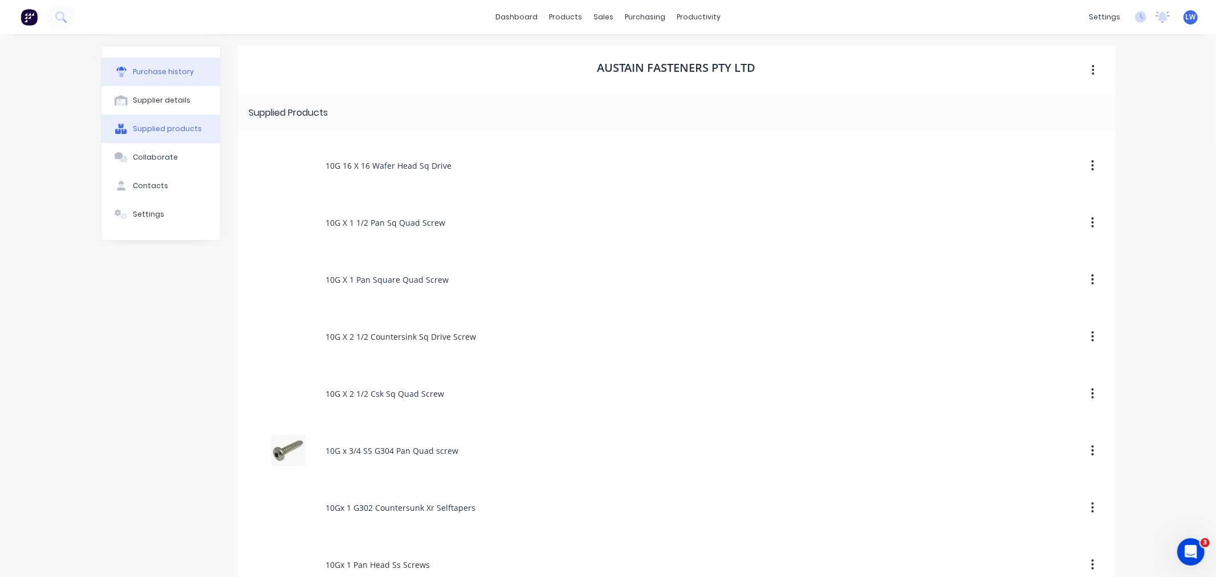
click at [160, 66] on button "Purchase history" at bounding box center [160, 72] width 119 height 29
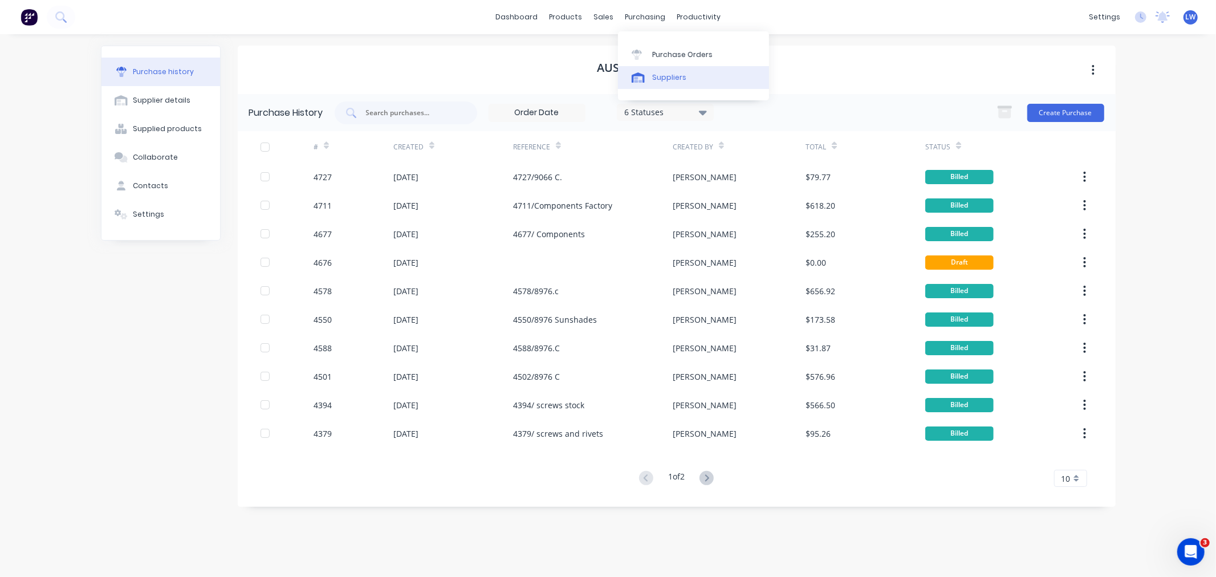
click at [658, 80] on div "Suppliers" at bounding box center [669, 77] width 34 height 10
